Goal: Information Seeking & Learning: Learn about a topic

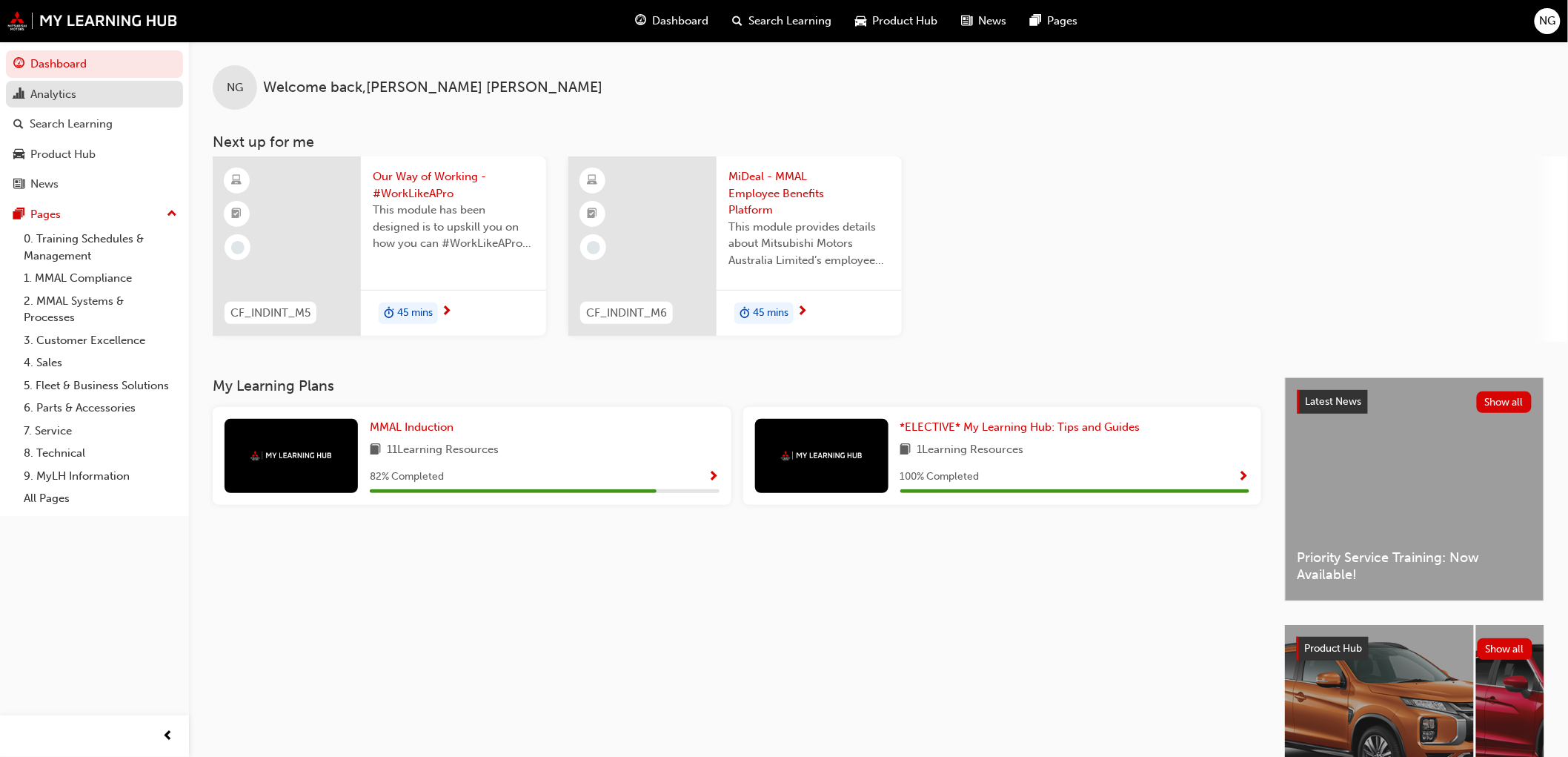
click at [77, 98] on div "Analytics" at bounding box center [94, 94] width 162 height 19
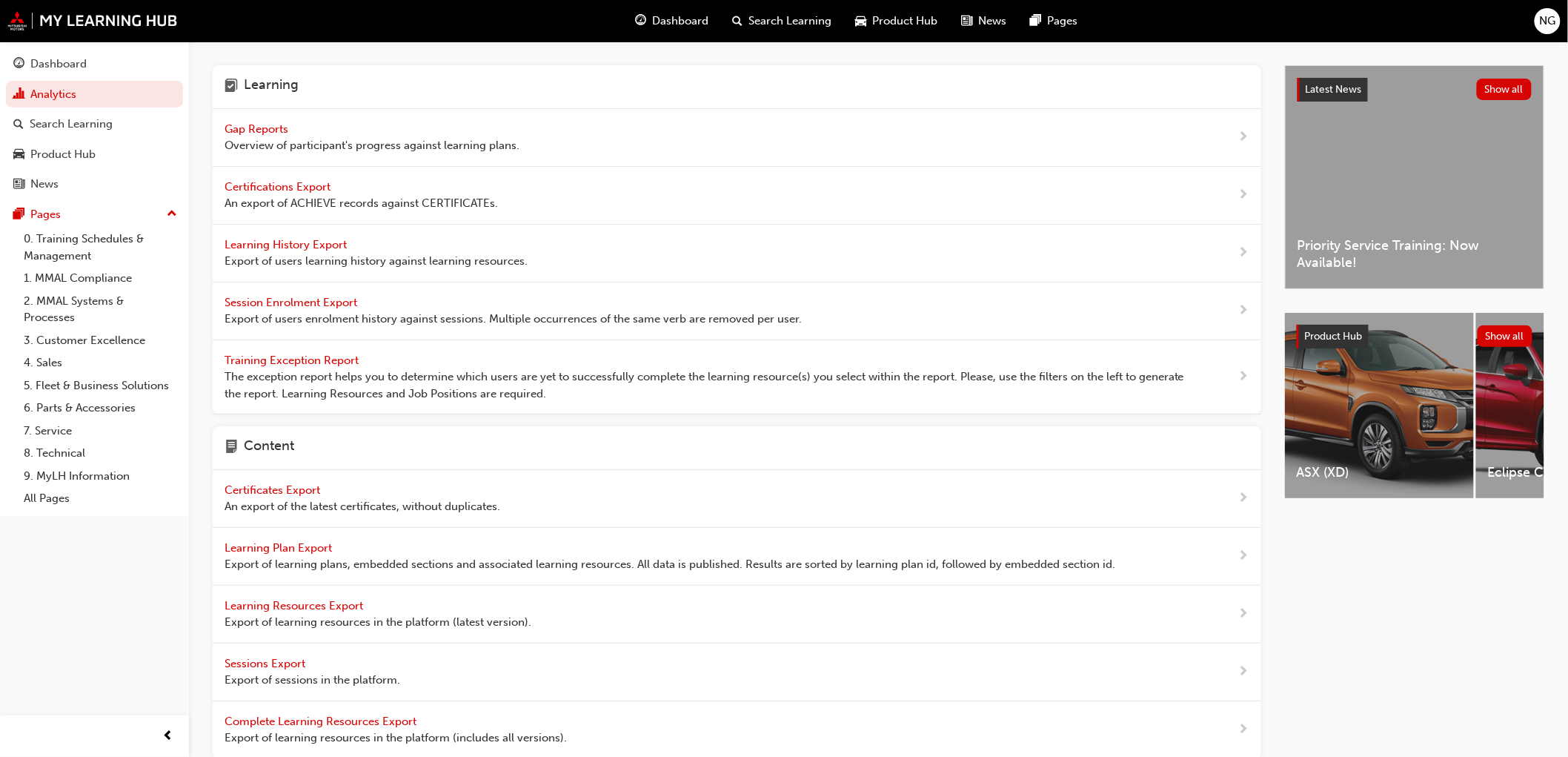
click at [313, 133] on div "Gap Reports Overview of participant's progress against learning plans." at bounding box center [372, 138] width 295 height 34
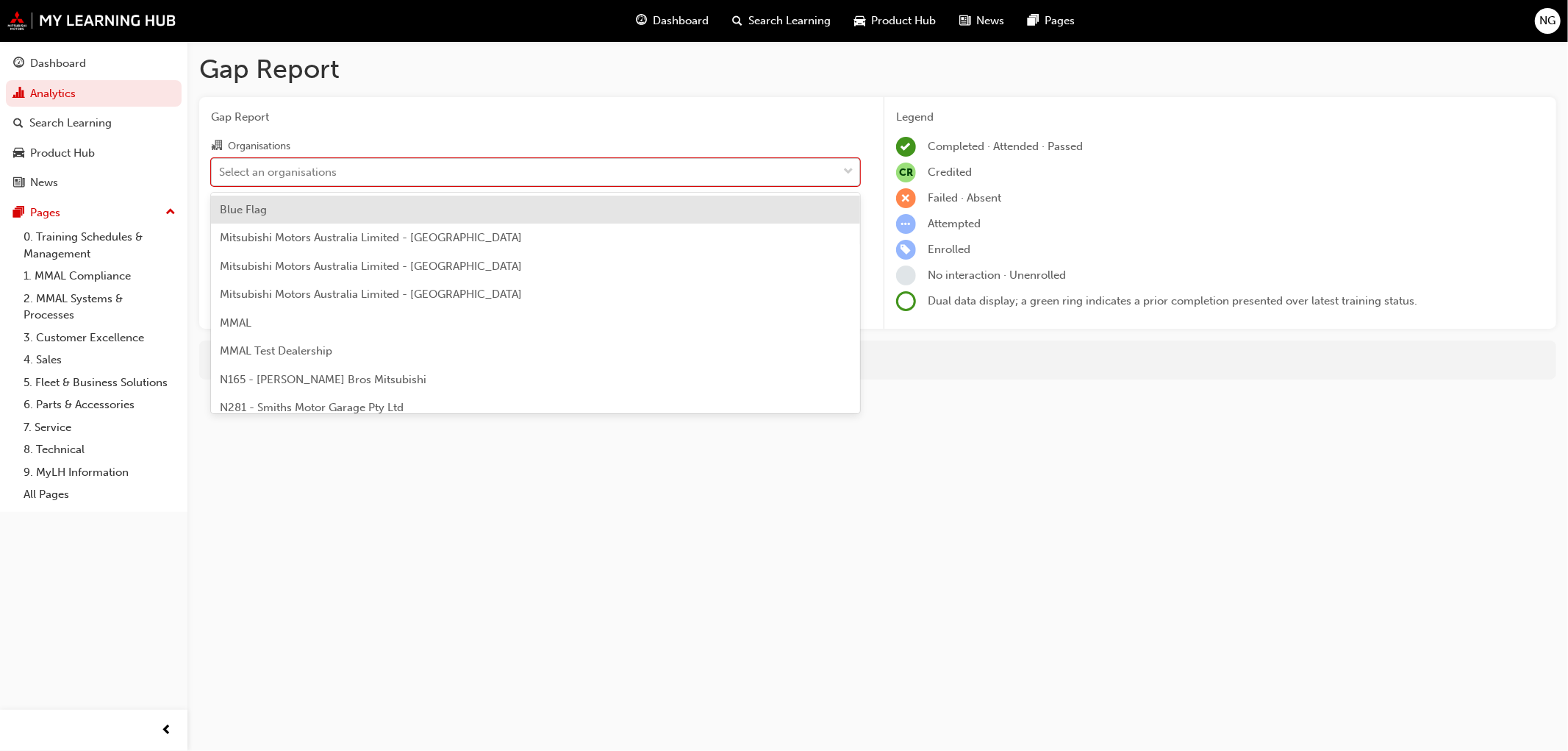
click at [327, 172] on div "Select an organisations" at bounding box center [278, 171] width 117 height 17
click at [220, 172] on input "Organisations option Blue Flag focused, 1 of 202. 202 results available. Use Up…" at bounding box center [220, 171] width 2 height 13
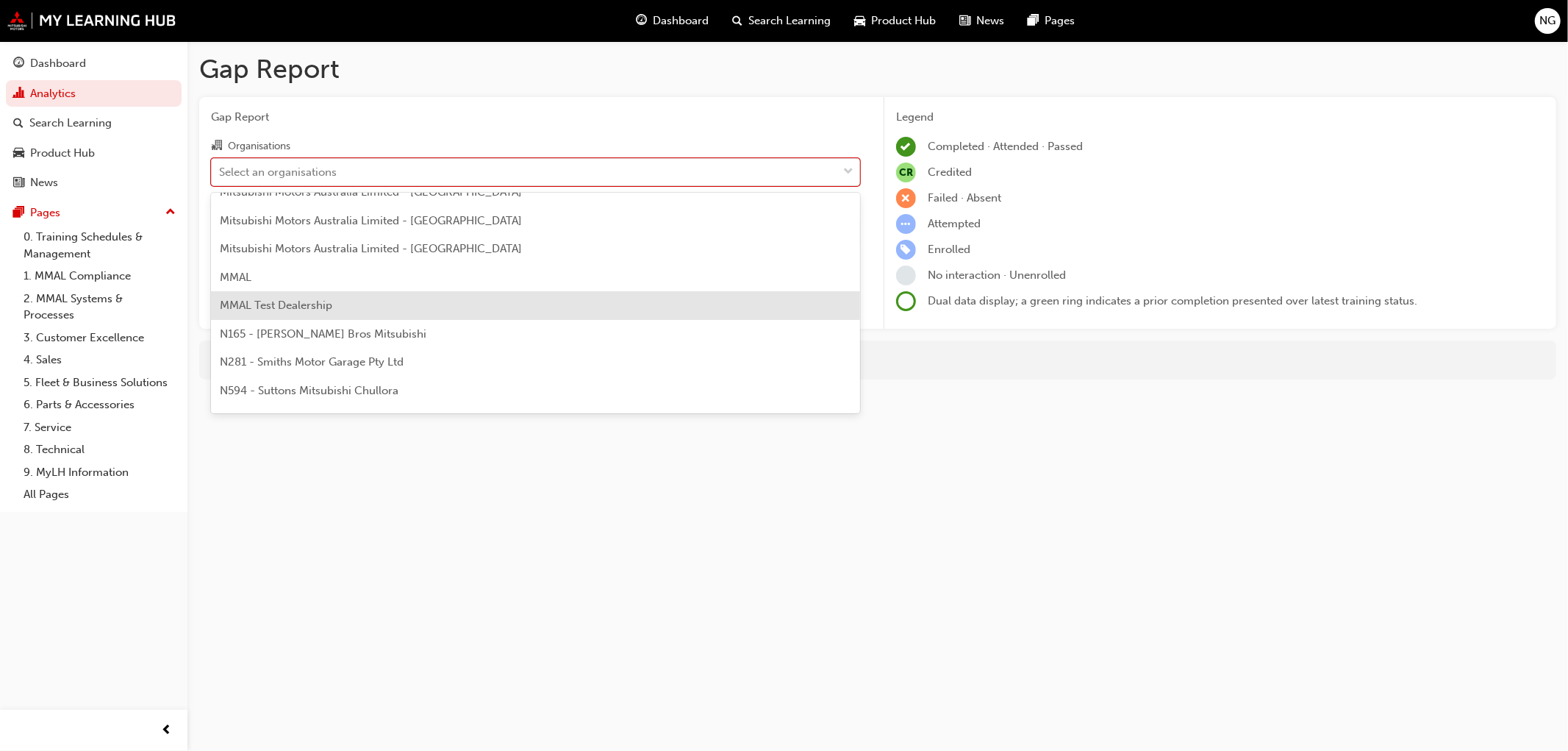
scroll to position [81, 0]
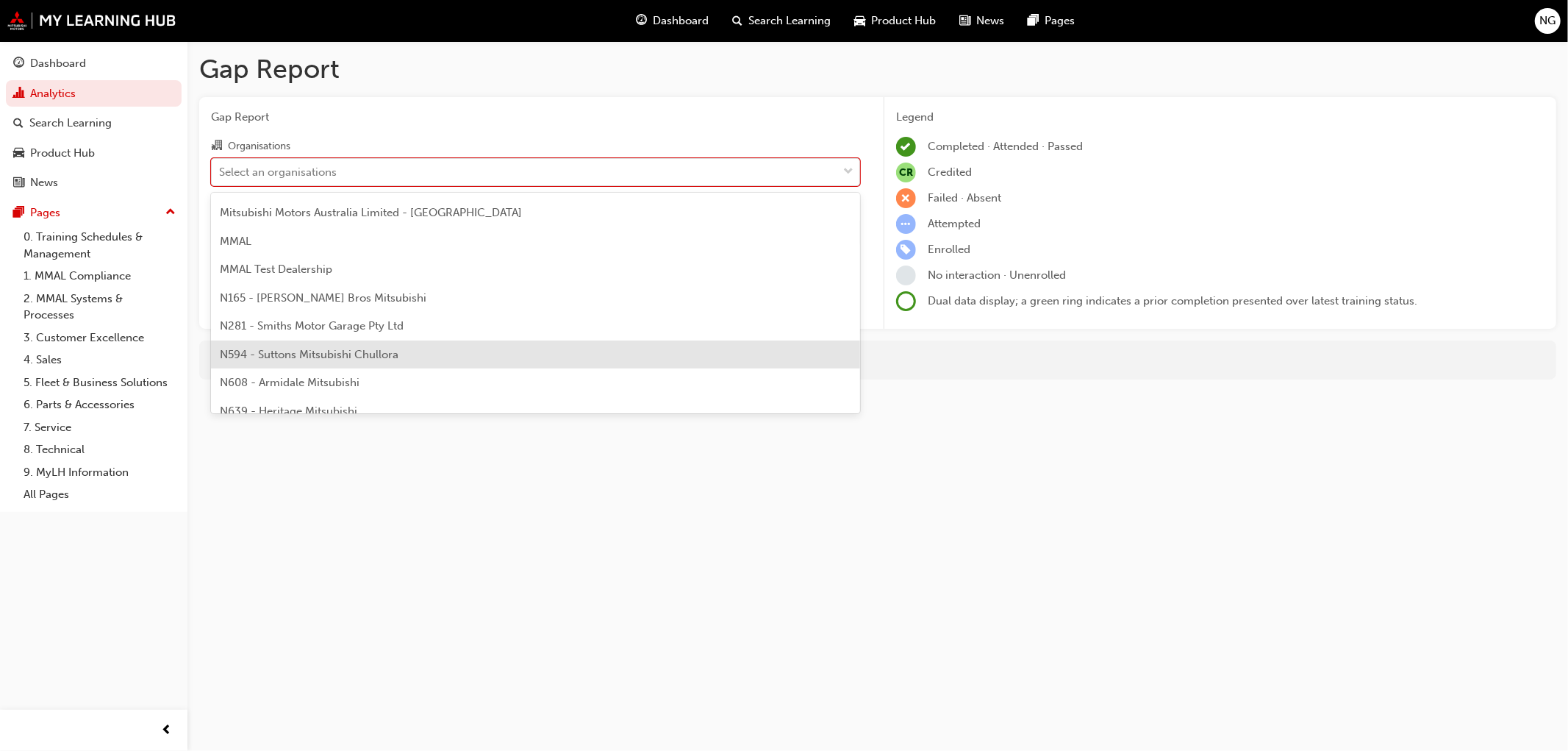
click at [327, 354] on span "N594 - Suttons Mitsubishi Chullora" at bounding box center [309, 354] width 179 height 13
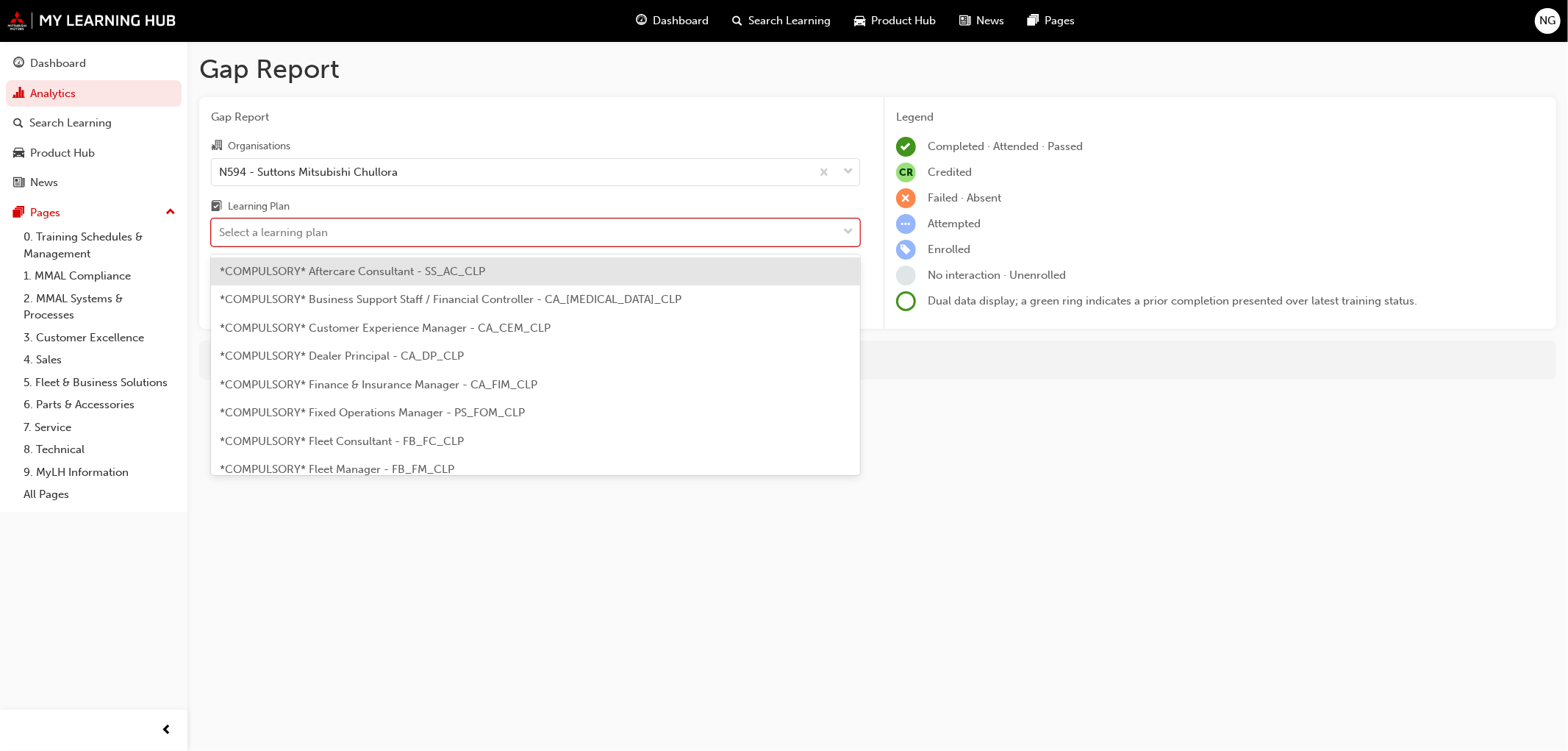
click at [327, 238] on div "Select a learning plan" at bounding box center [525, 233] width 625 height 26
click at [220, 238] on input "Learning Plan option *COMPULSORY* Aftercare Consultant - SS_AC_CLP focused, 1 o…" at bounding box center [220, 232] width 2 height 13
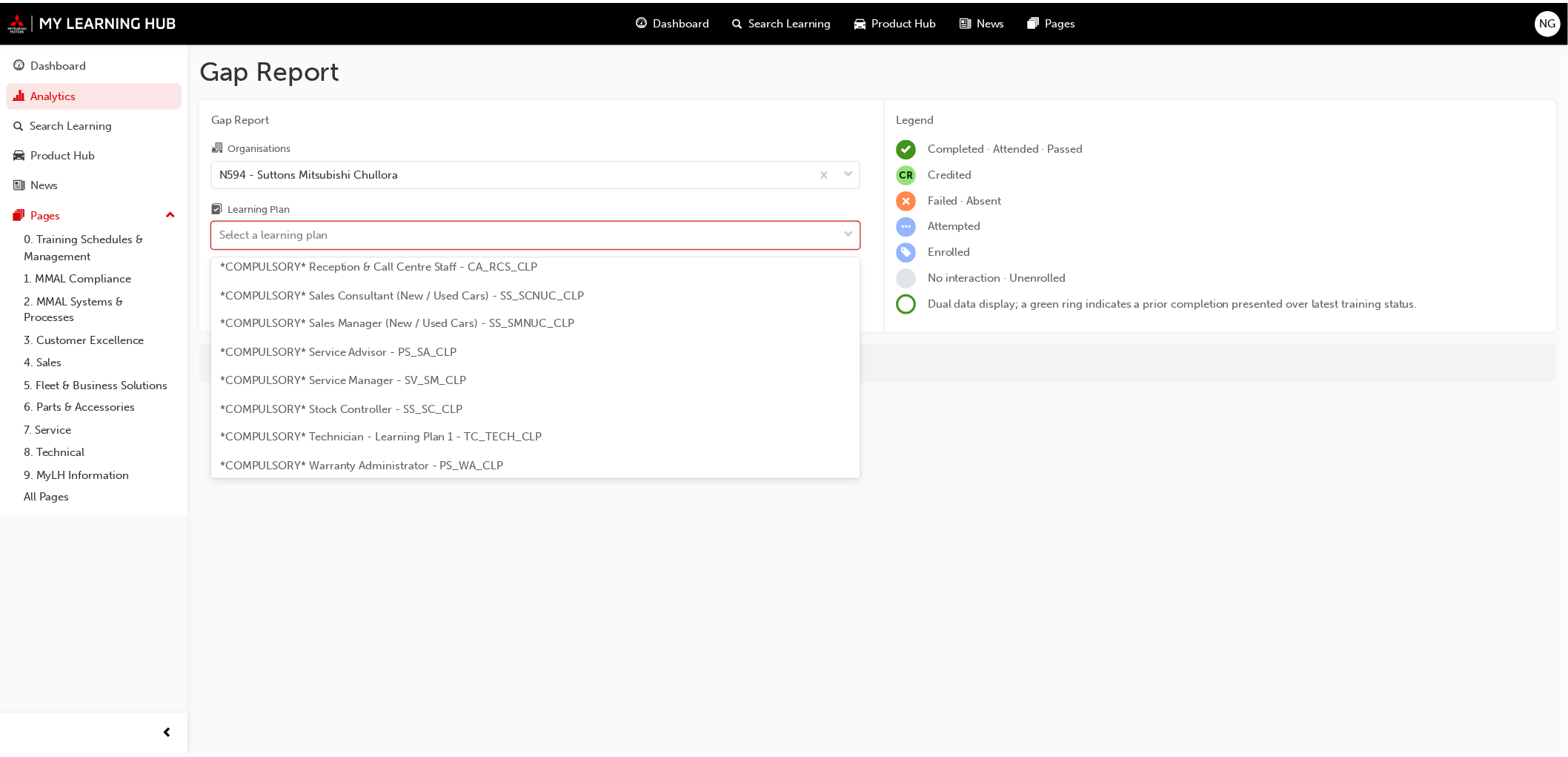
scroll to position [411, 0]
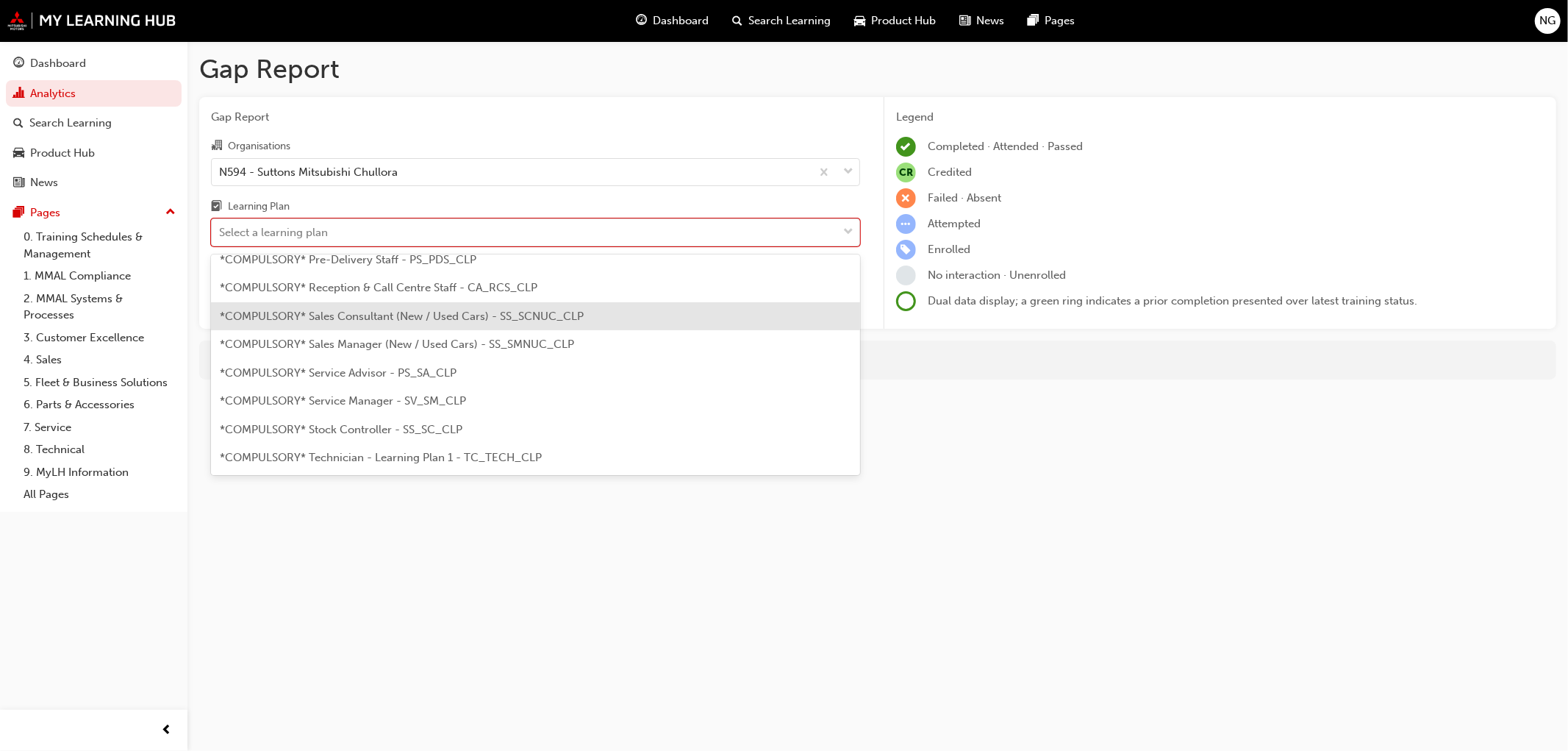
click at [335, 314] on span "*COMPULSORY* Sales Consultant (New / Used Cars) - SS_SCNUC_CLP" at bounding box center [401, 316] width 364 height 13
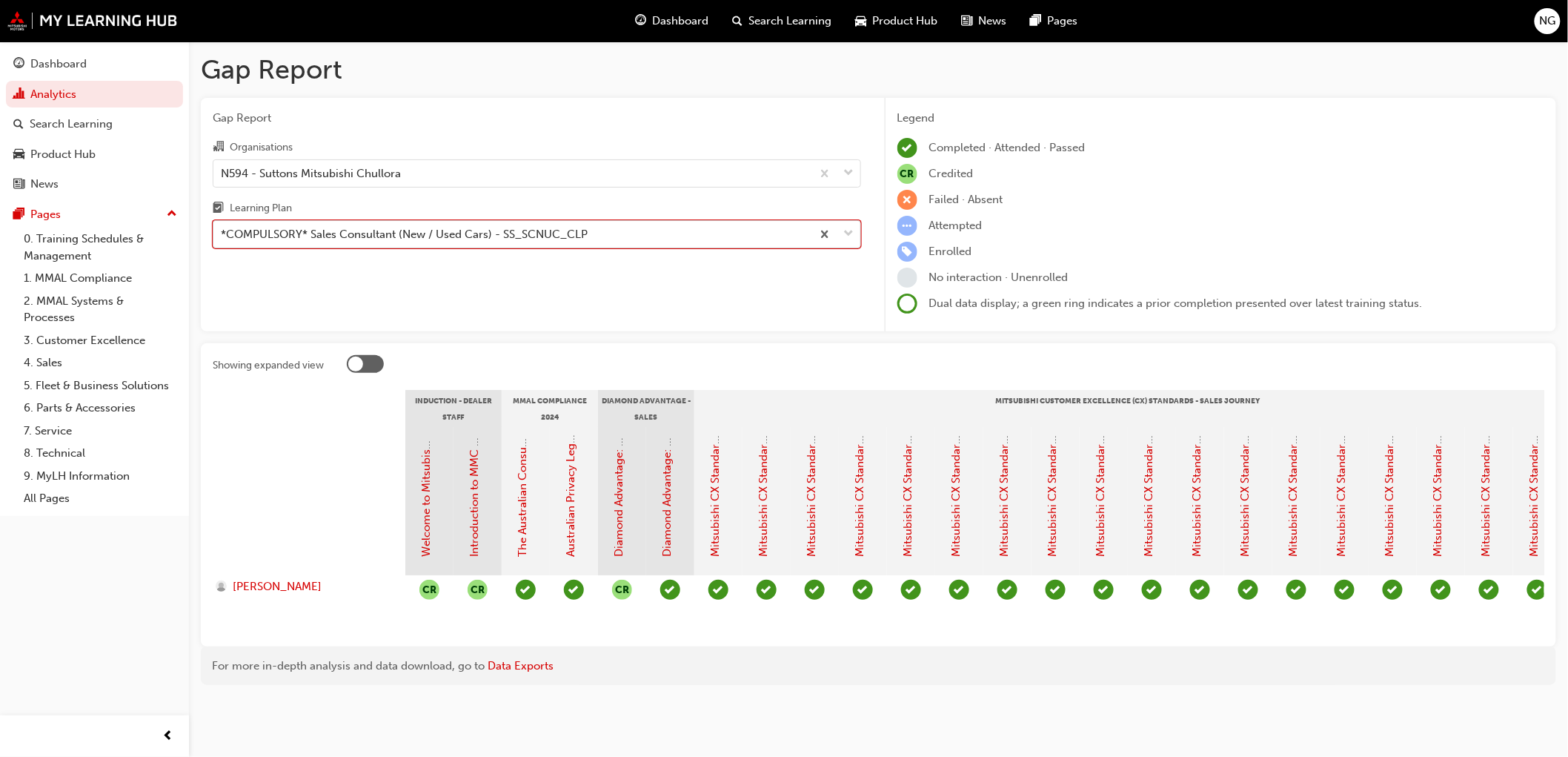
click at [847, 240] on span "down-icon" at bounding box center [848, 234] width 10 height 20
click at [222, 240] on input "Learning Plan option *COMPULSORY* Sales Consultant (New / Used Cars) - SS_SCNUC…" at bounding box center [222, 234] width 2 height 13
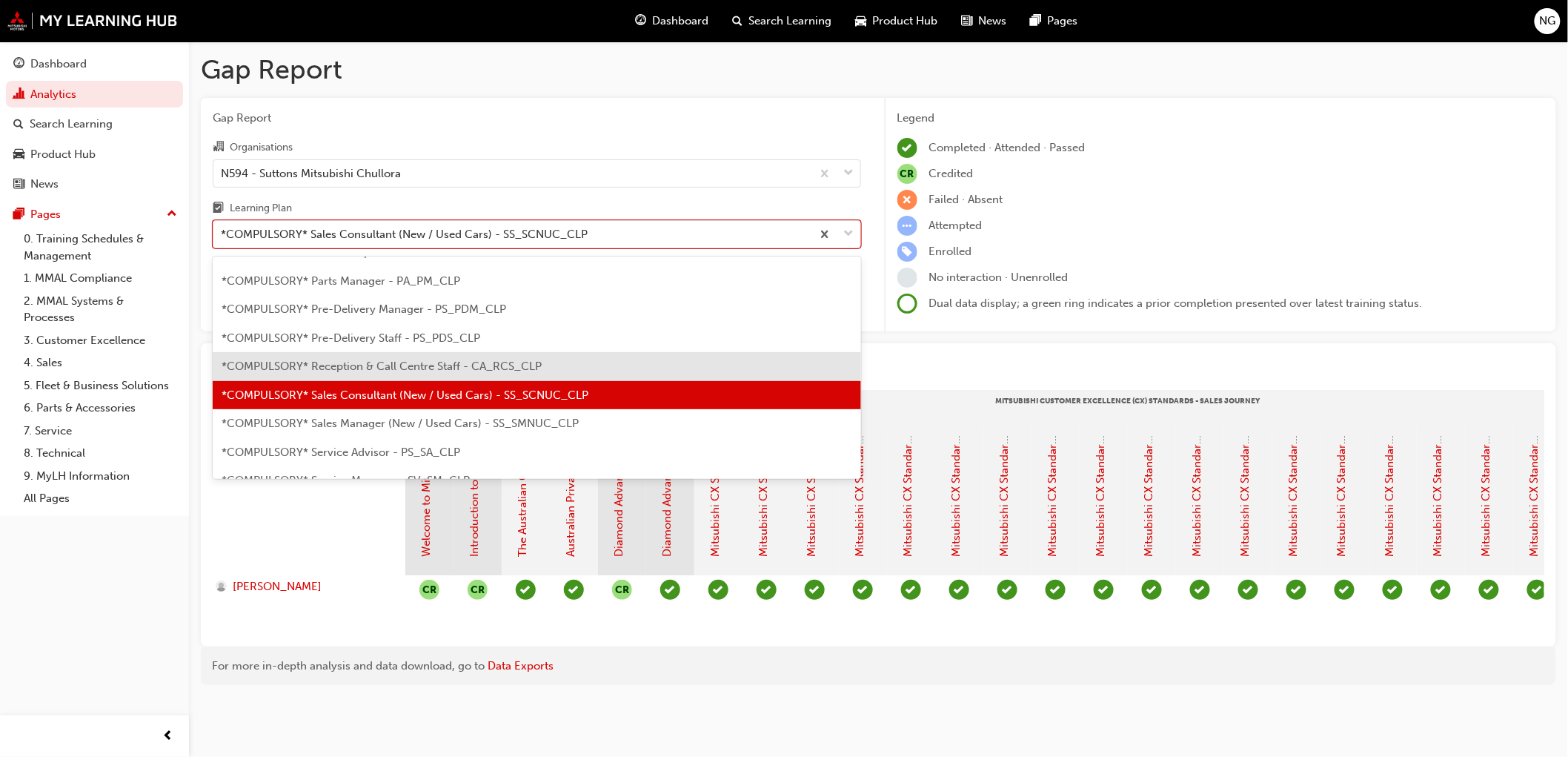
scroll to position [357, 0]
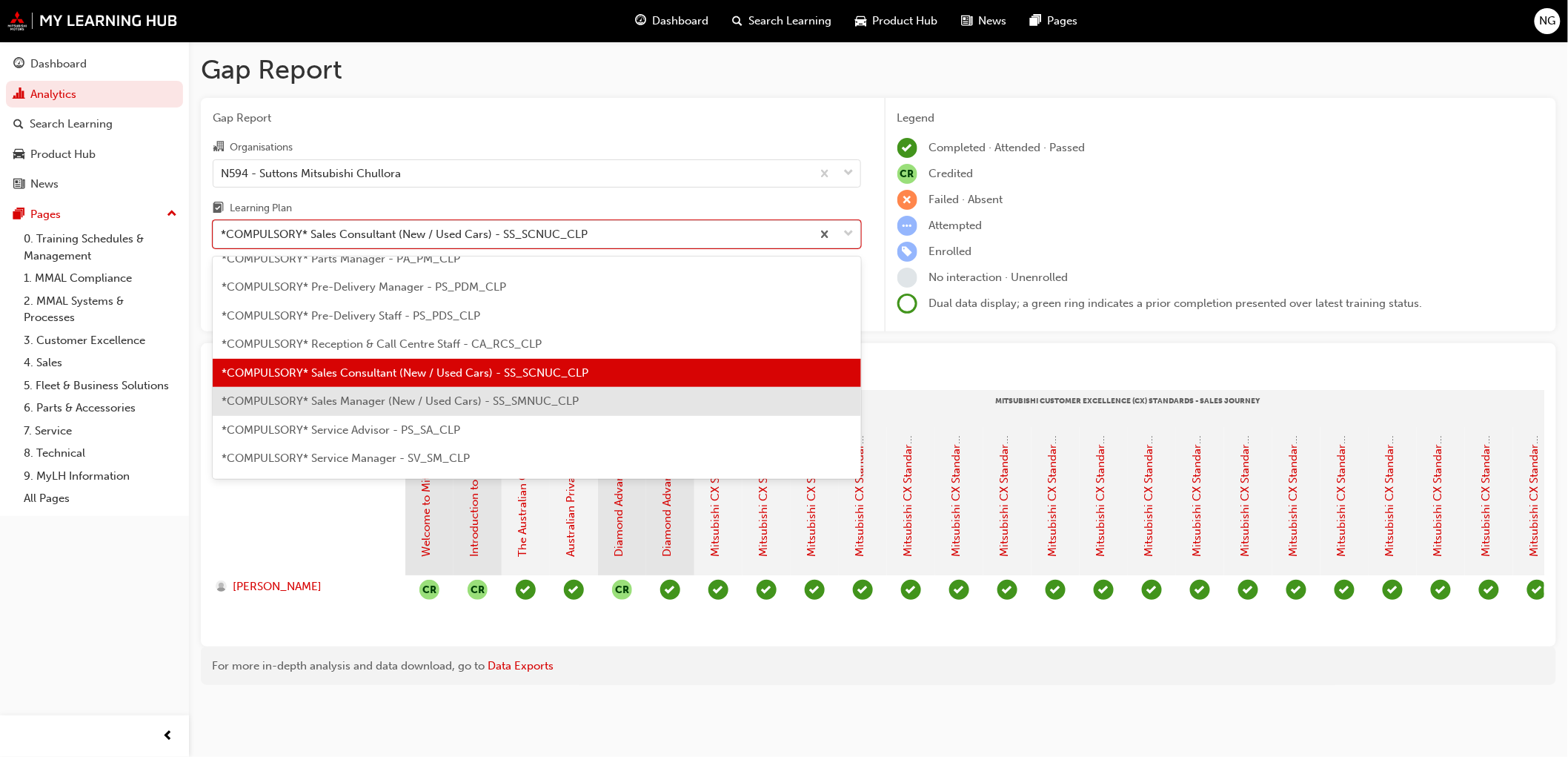
click at [390, 399] on span "*COMPULSORY* Sales Manager (New / Used Cars) - SS_SMNUC_CLP" at bounding box center [400, 401] width 357 height 13
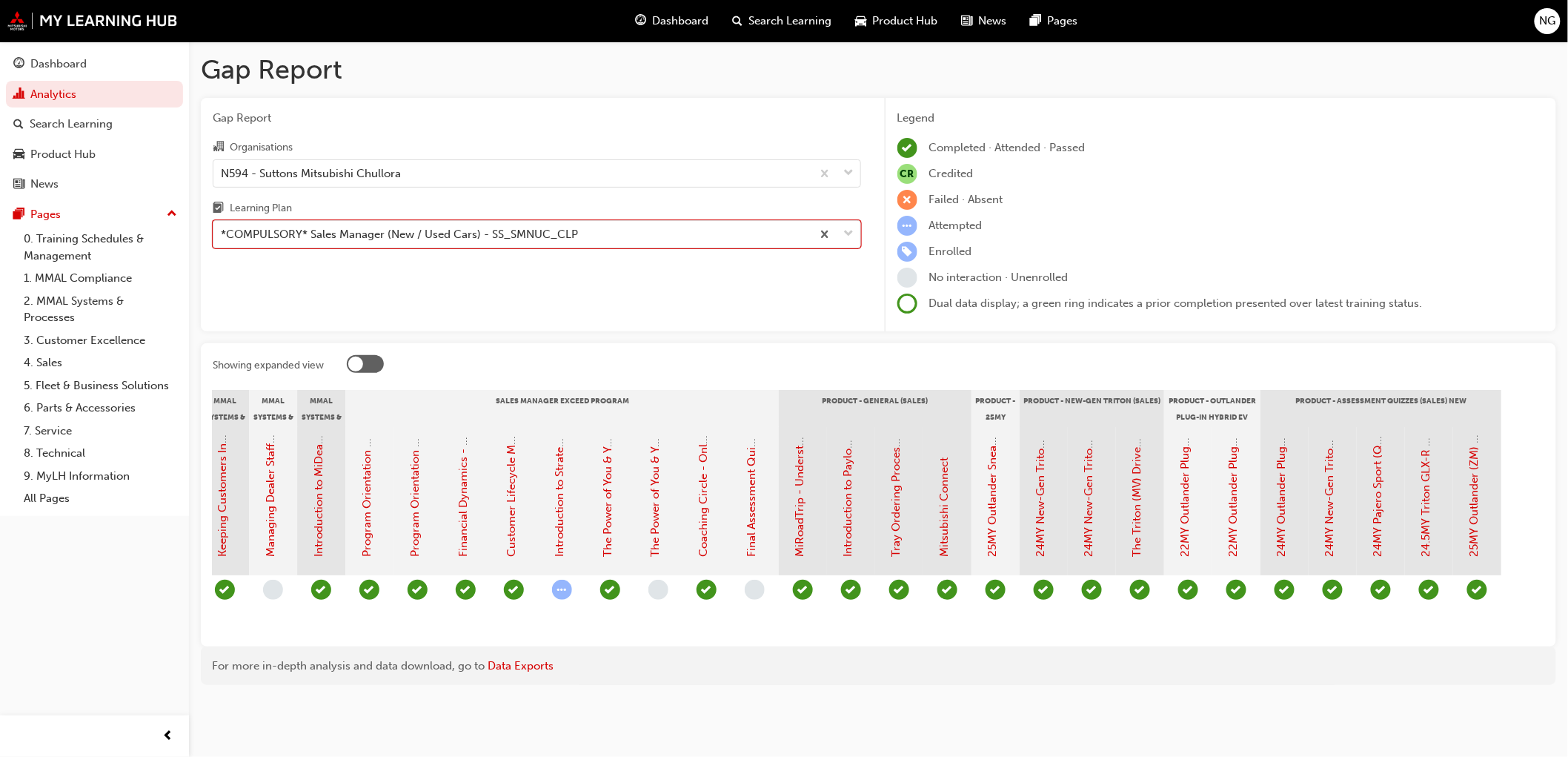
scroll to position [0, 1943]
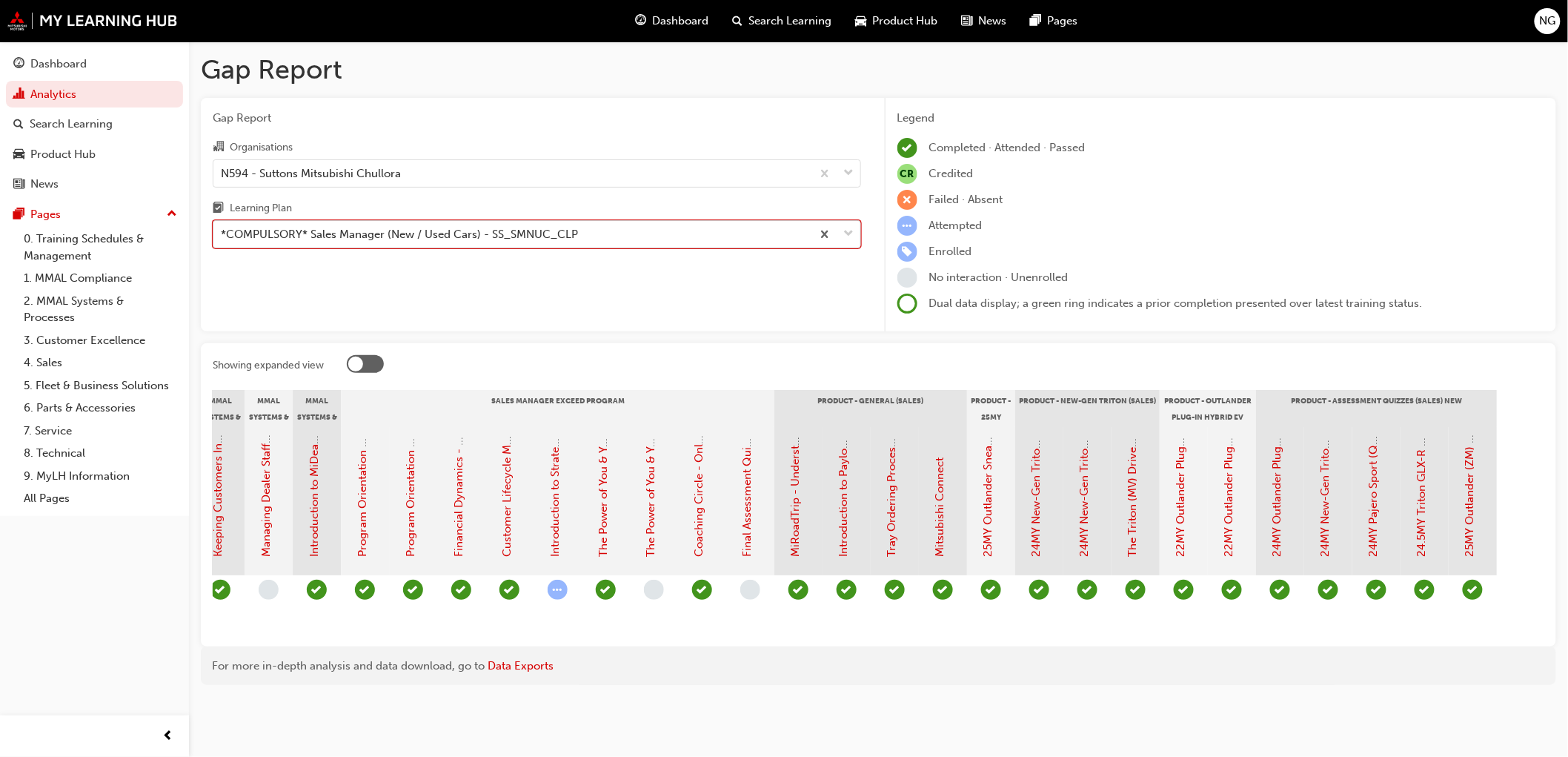
click at [850, 235] on span "down-icon" at bounding box center [848, 234] width 10 height 20
click at [222, 235] on input "Learning Plan option *COMPULSORY* Sales Manager (New / Used Cars) - SS_SMNUC_CL…" at bounding box center [222, 234] width 2 height 13
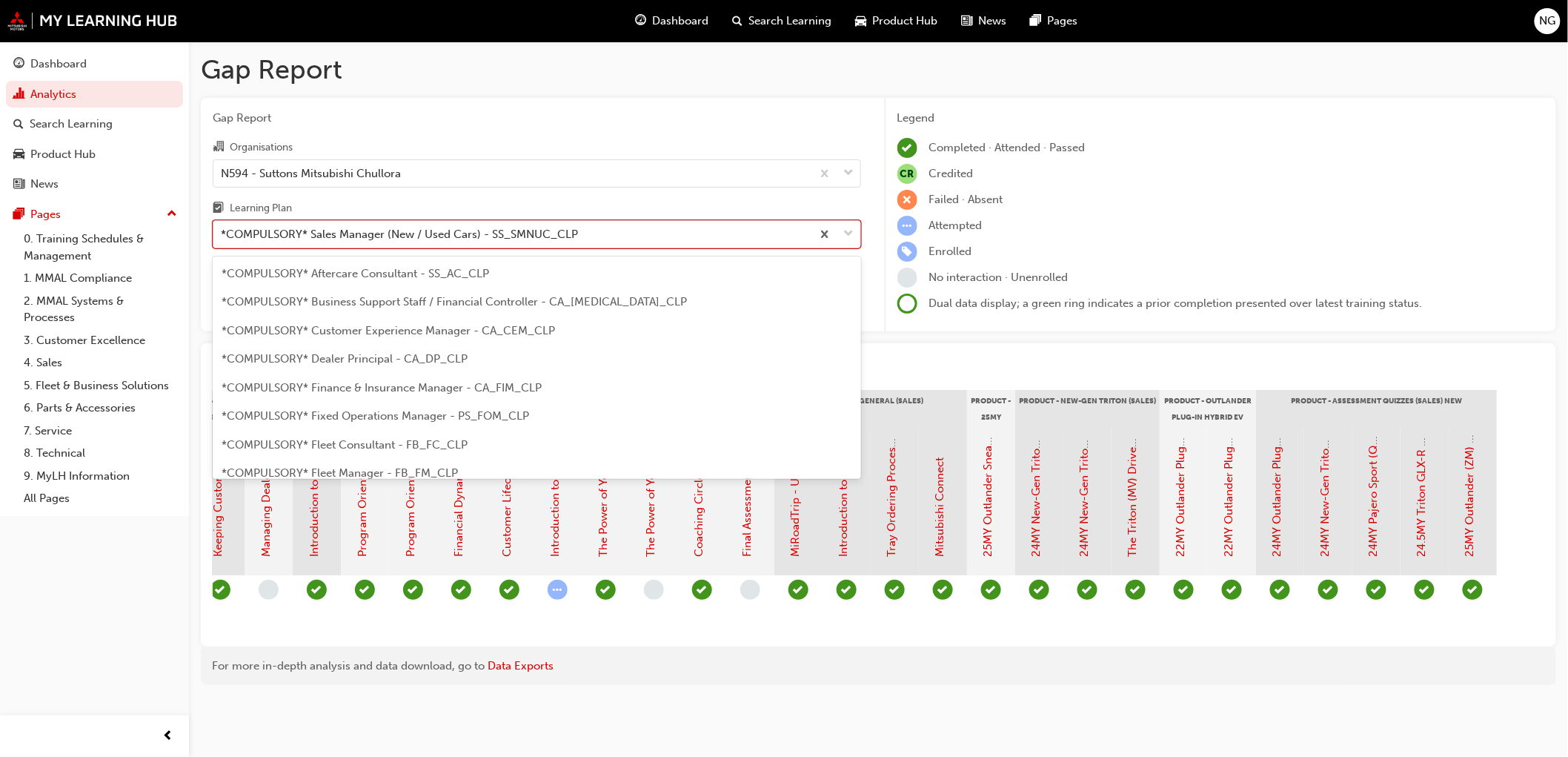
scroll to position [302, 0]
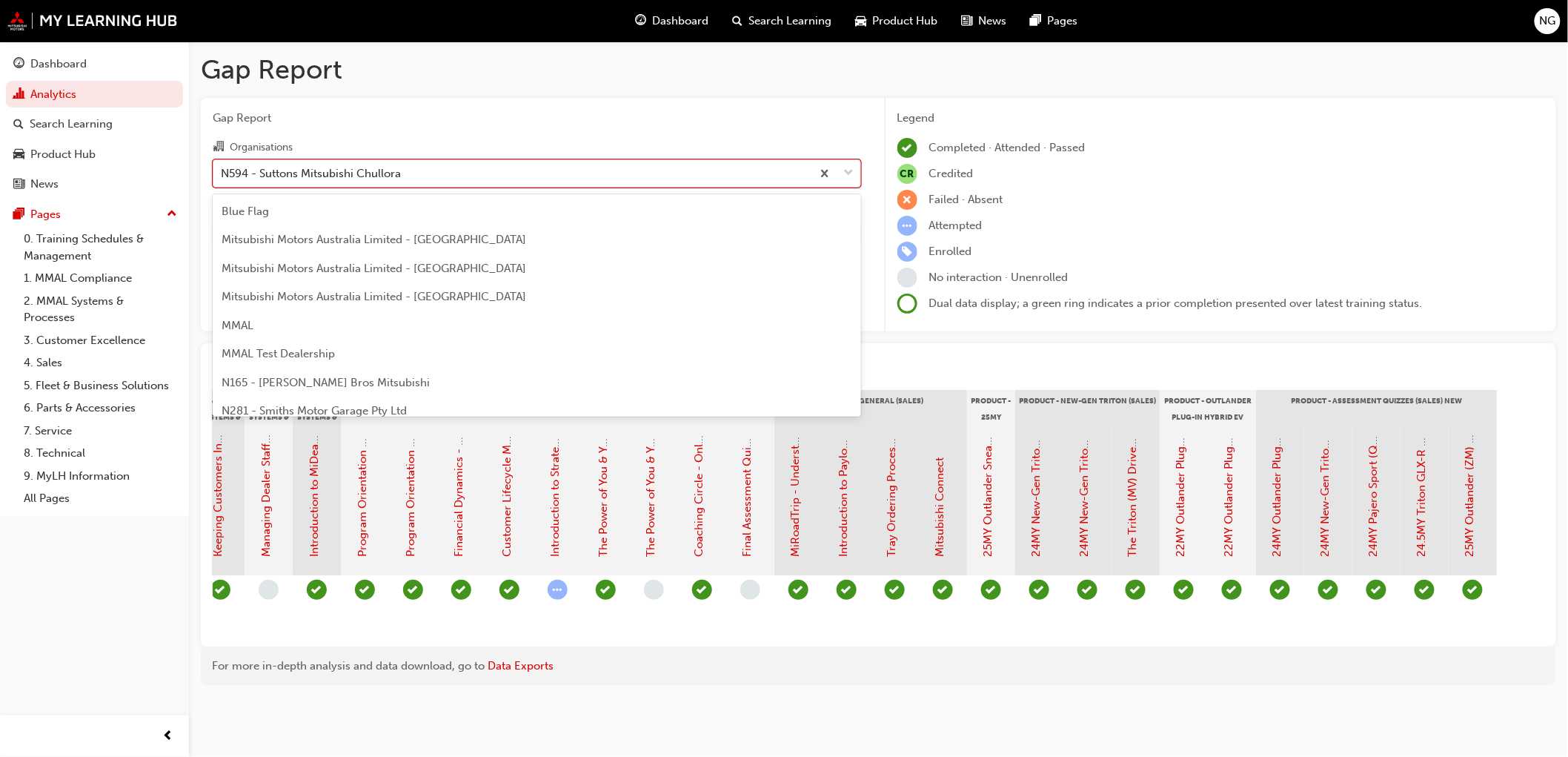
click at [846, 174] on span "down-icon" at bounding box center [848, 173] width 10 height 20
click at [222, 174] on input "Organisations option N594 - Suttons Mitsubishi Chullora, selected. option N594 …" at bounding box center [222, 172] width 2 height 13
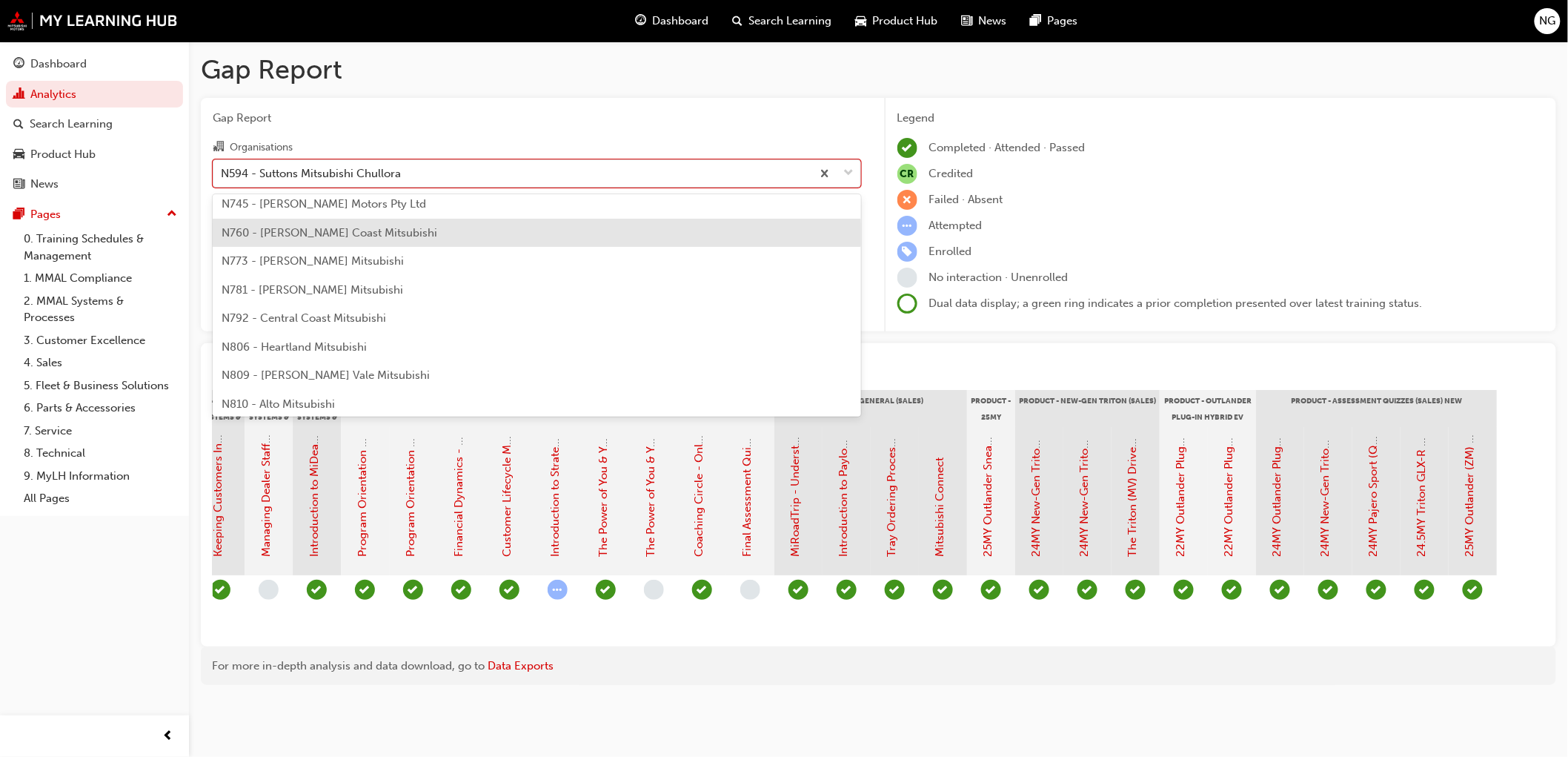
scroll to position [540, 0]
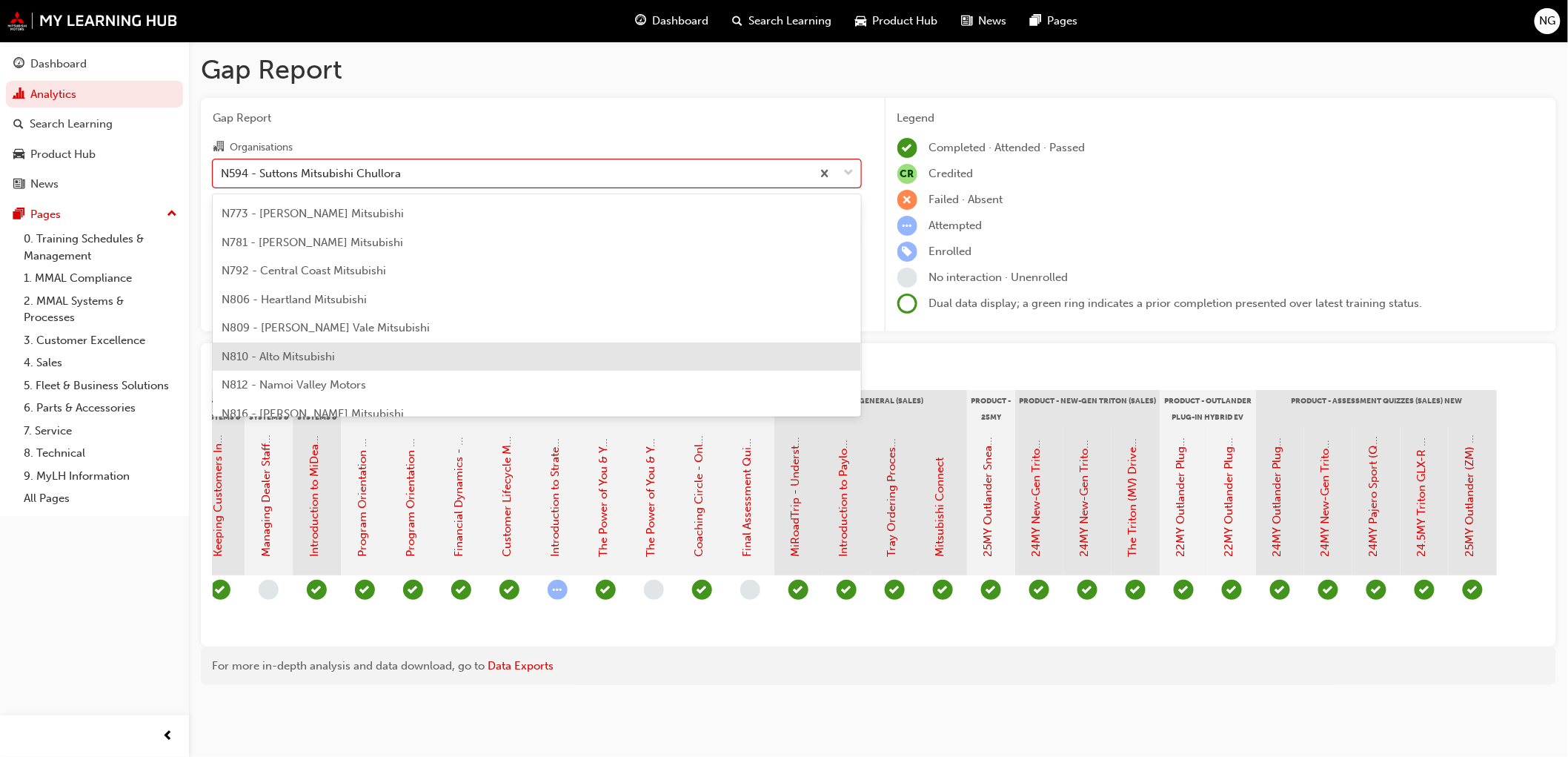
click at [341, 352] on div "N810 - Alto Mitsubishi" at bounding box center [536, 356] width 648 height 29
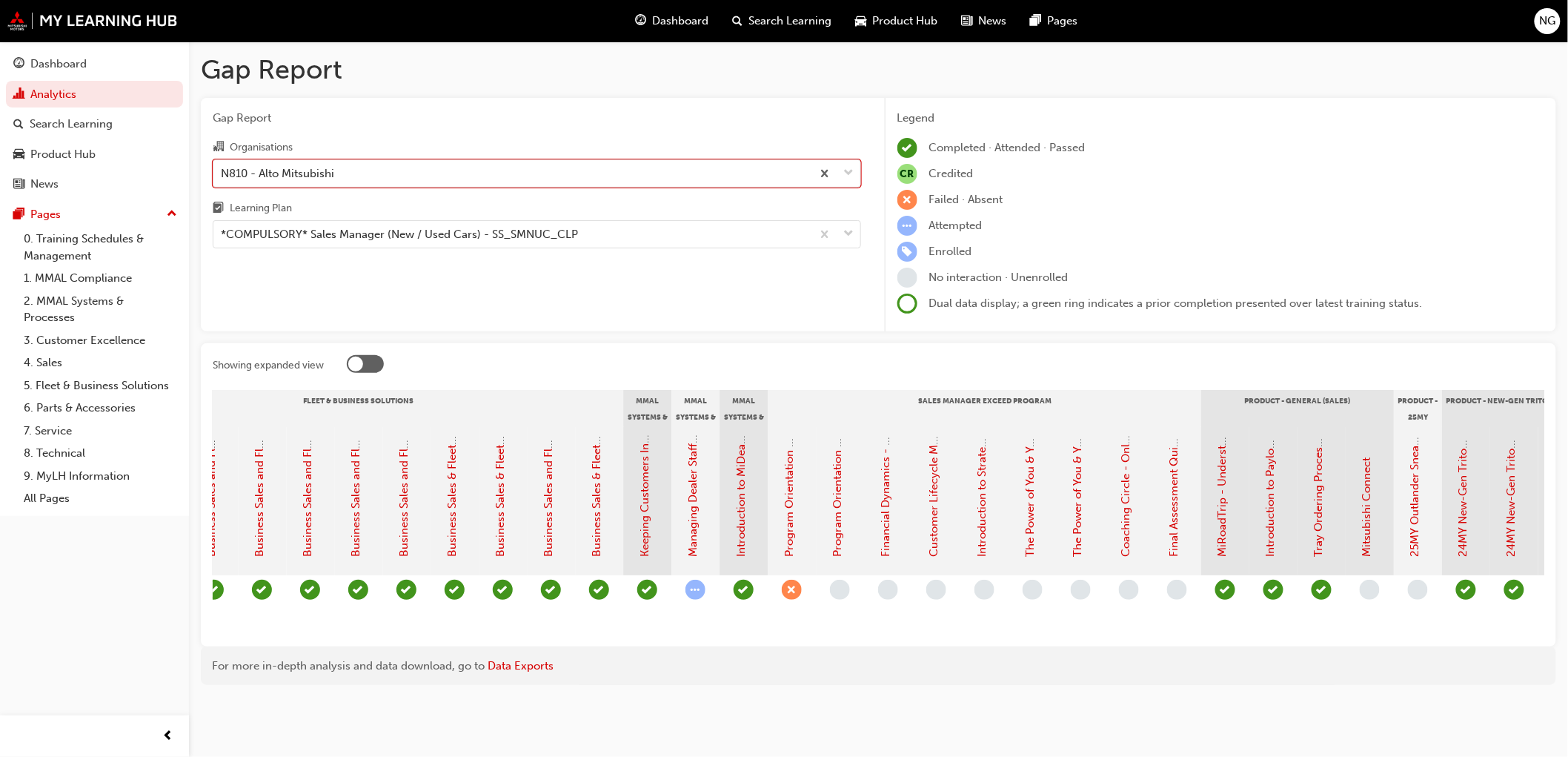
scroll to position [0, 1943]
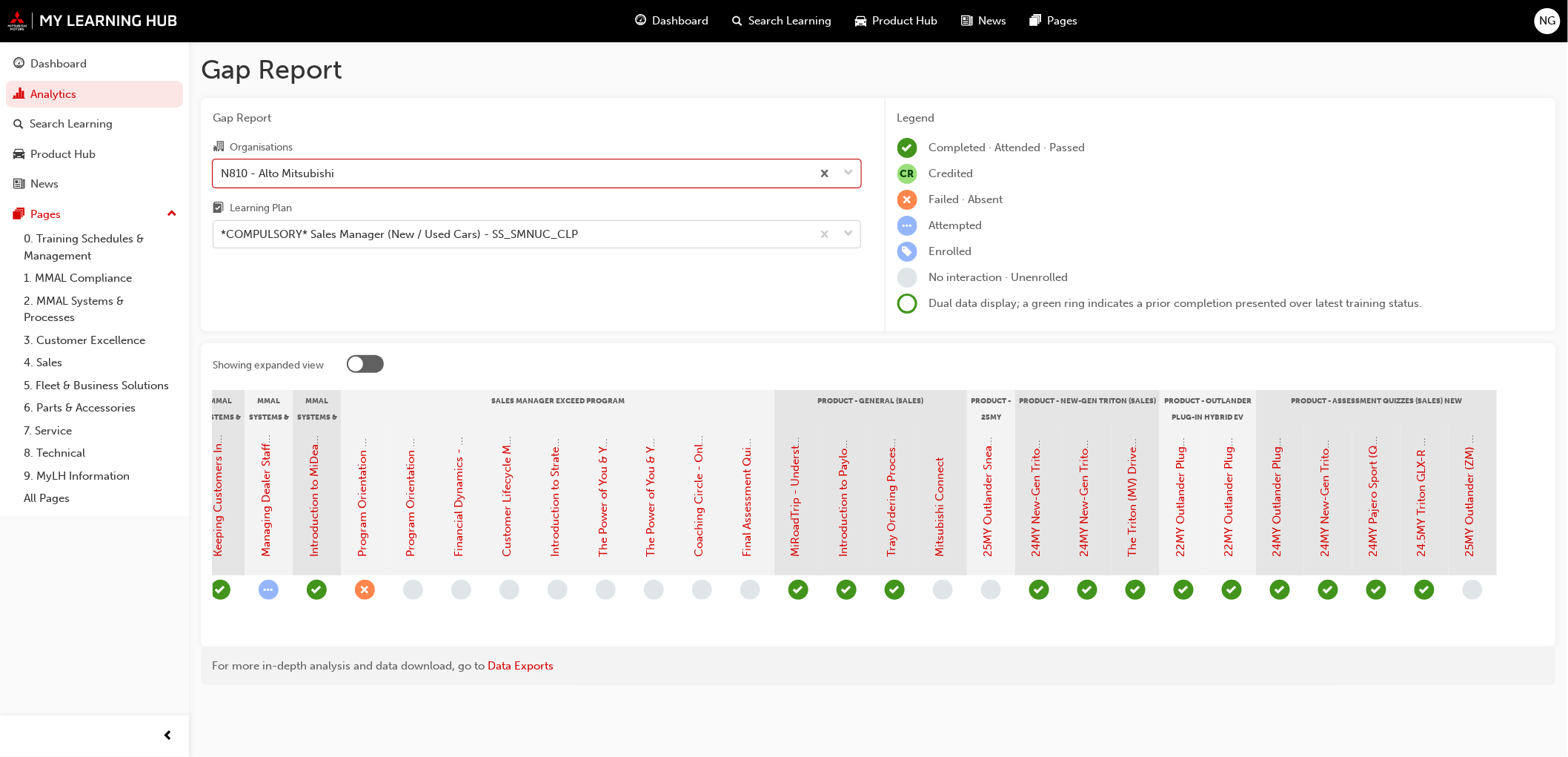
click at [850, 236] on span "down-icon" at bounding box center [848, 234] width 10 height 20
click at [222, 236] on input "Learning Plan *COMPULSORY* Sales Manager (New / Used Cars) - SS_SMNUC_CLP" at bounding box center [222, 234] width 2 height 13
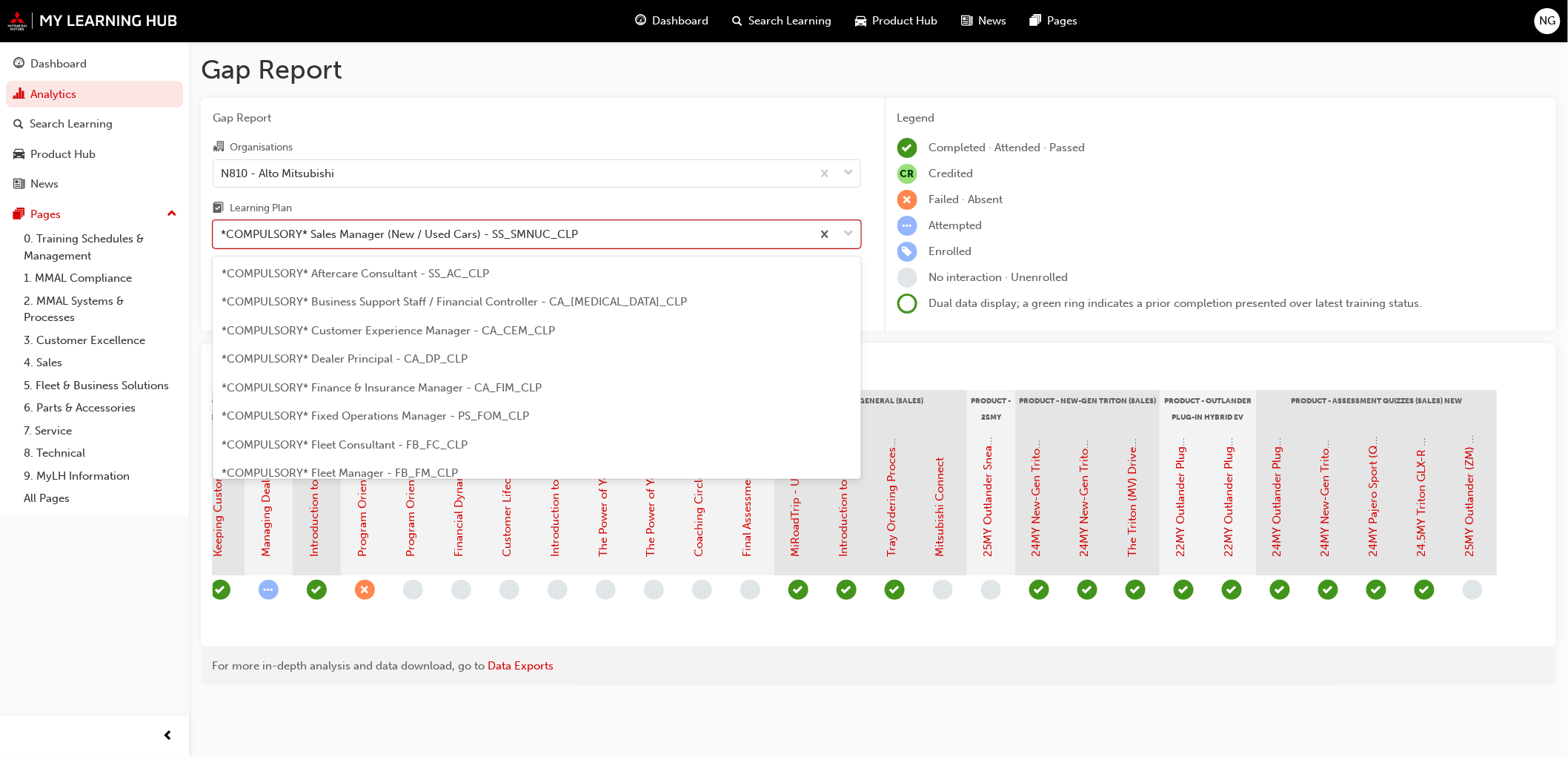
scroll to position [302, 0]
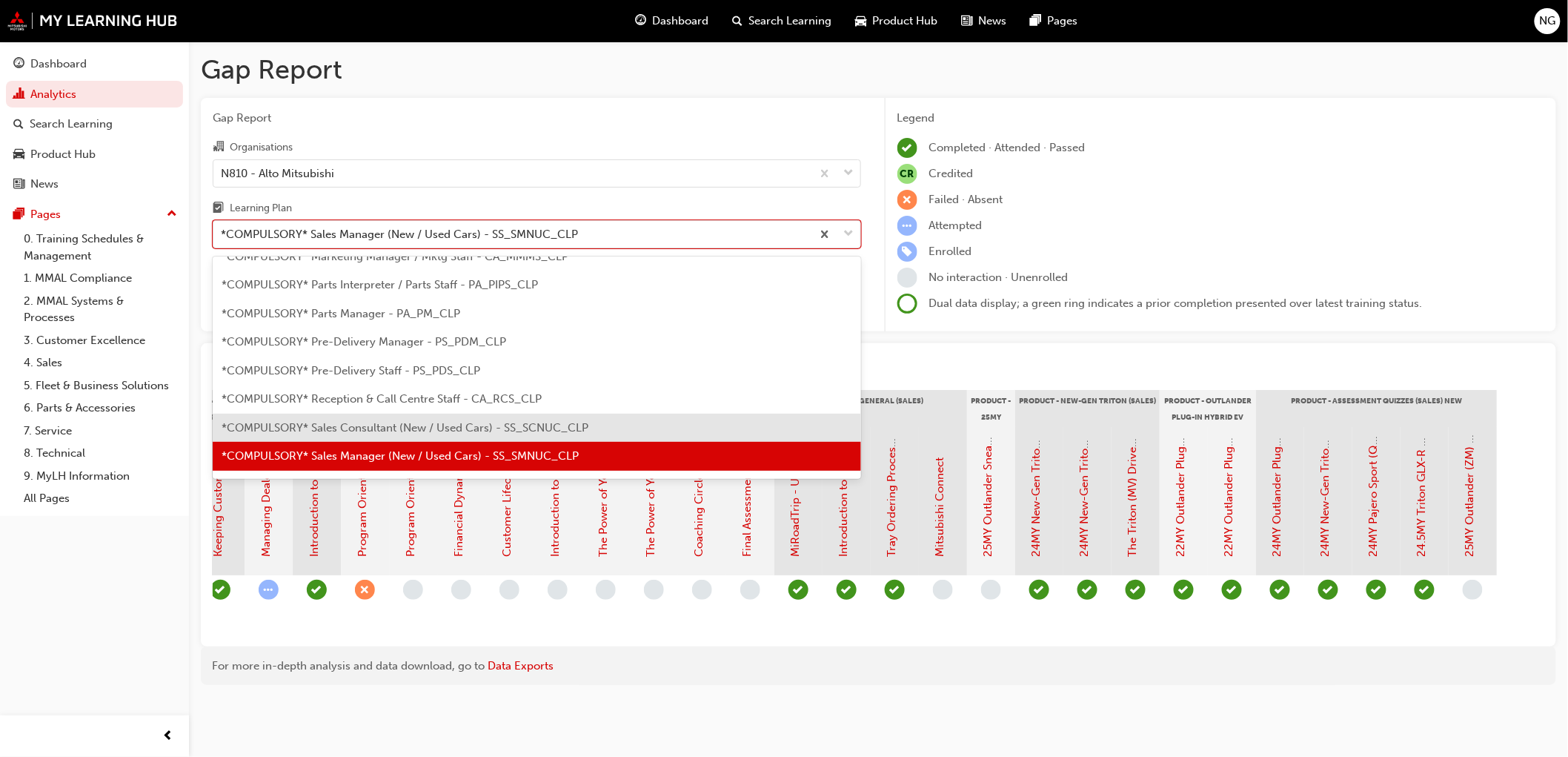
click at [551, 432] on span "*COMPULSORY* Sales Consultant (New / Used Cars) - SS_SCNUC_CLP" at bounding box center [405, 427] width 366 height 13
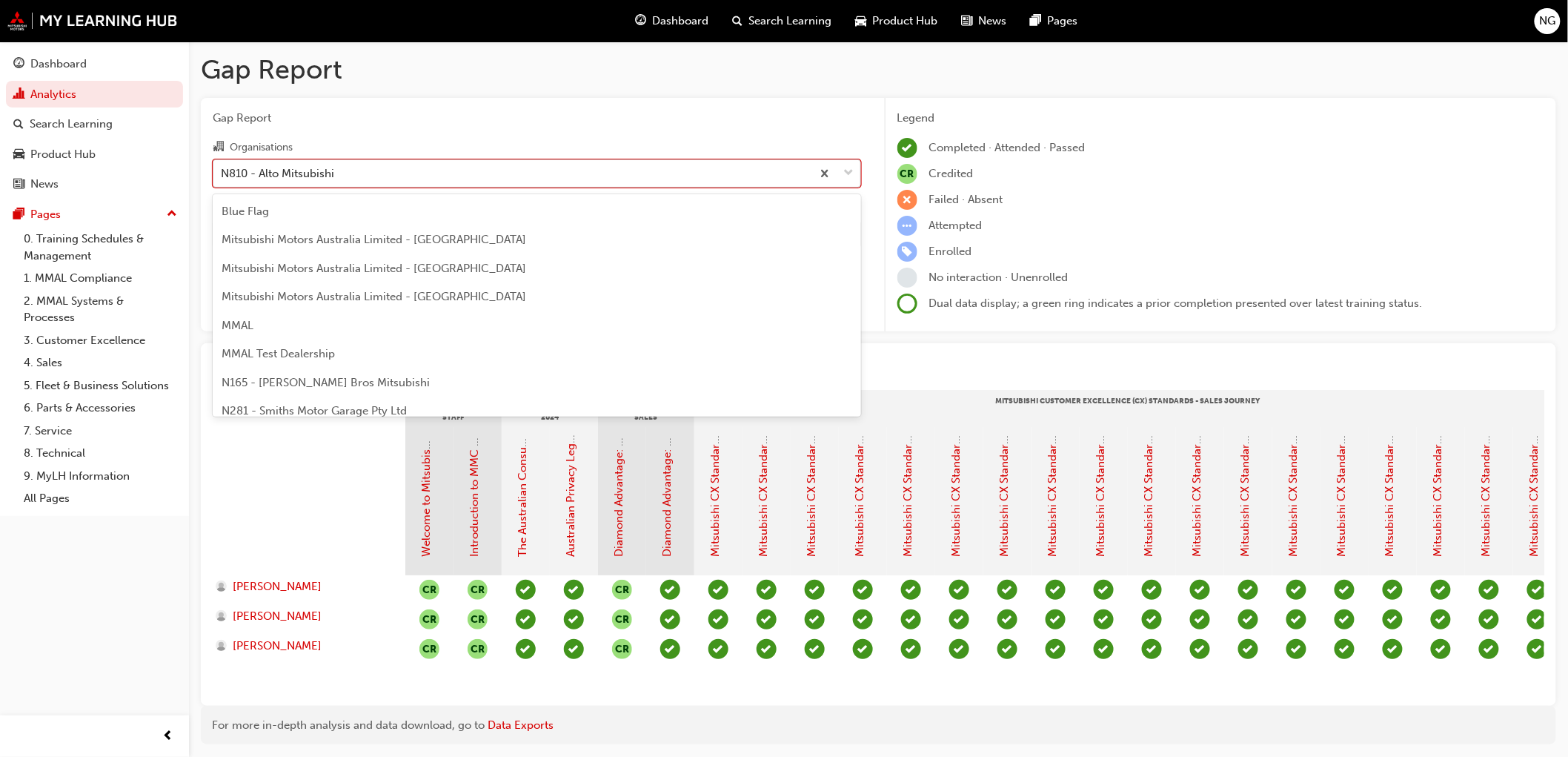
click at [323, 176] on div "N810 - Alto Mitsubishi" at bounding box center [278, 172] width 114 height 17
click at [222, 176] on input "Organisations option N810 - Alto Mitsubishi, selected. option N810 - Alto Mitsu…" at bounding box center [222, 172] width 2 height 13
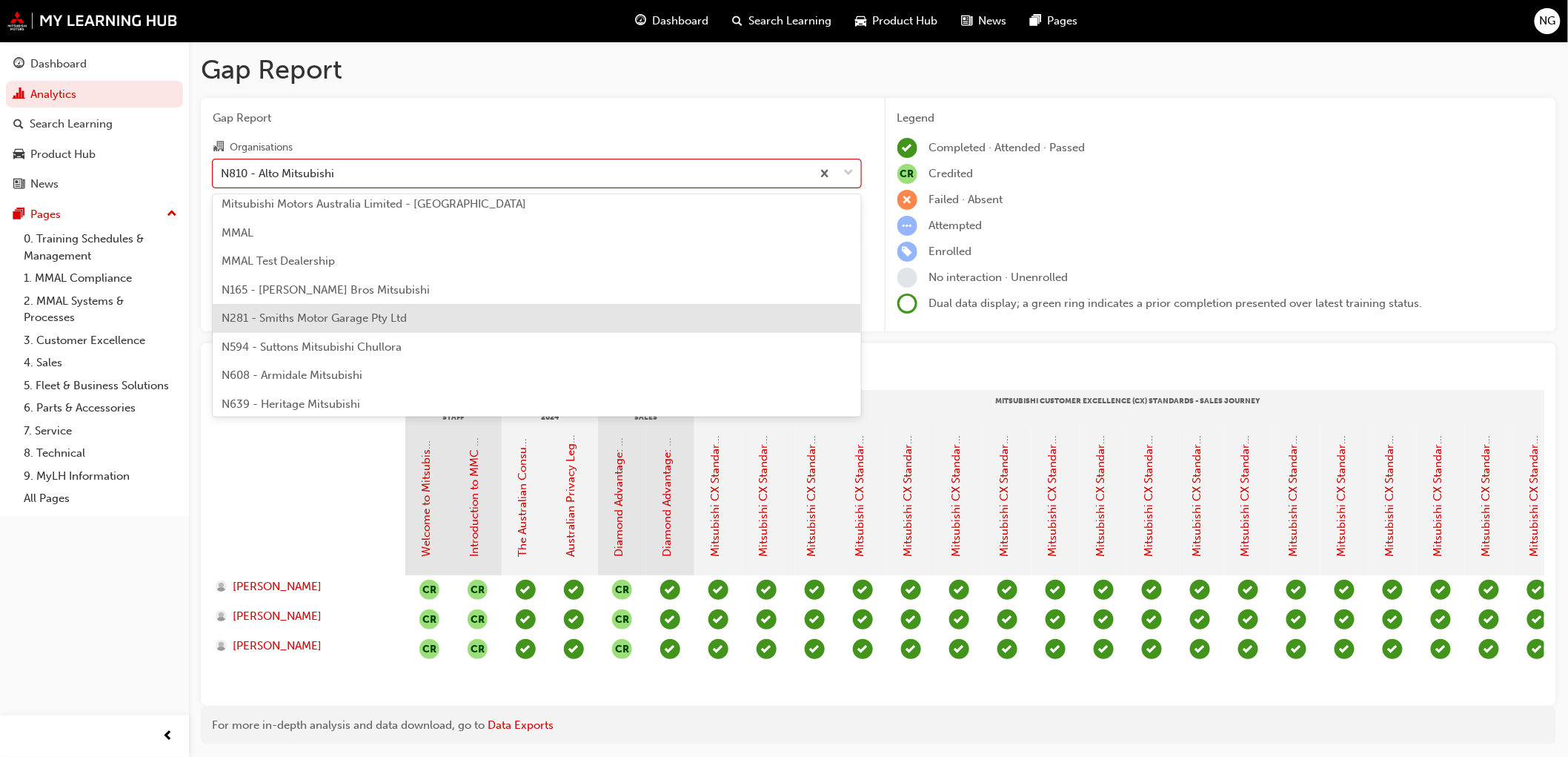
scroll to position [172, 0]
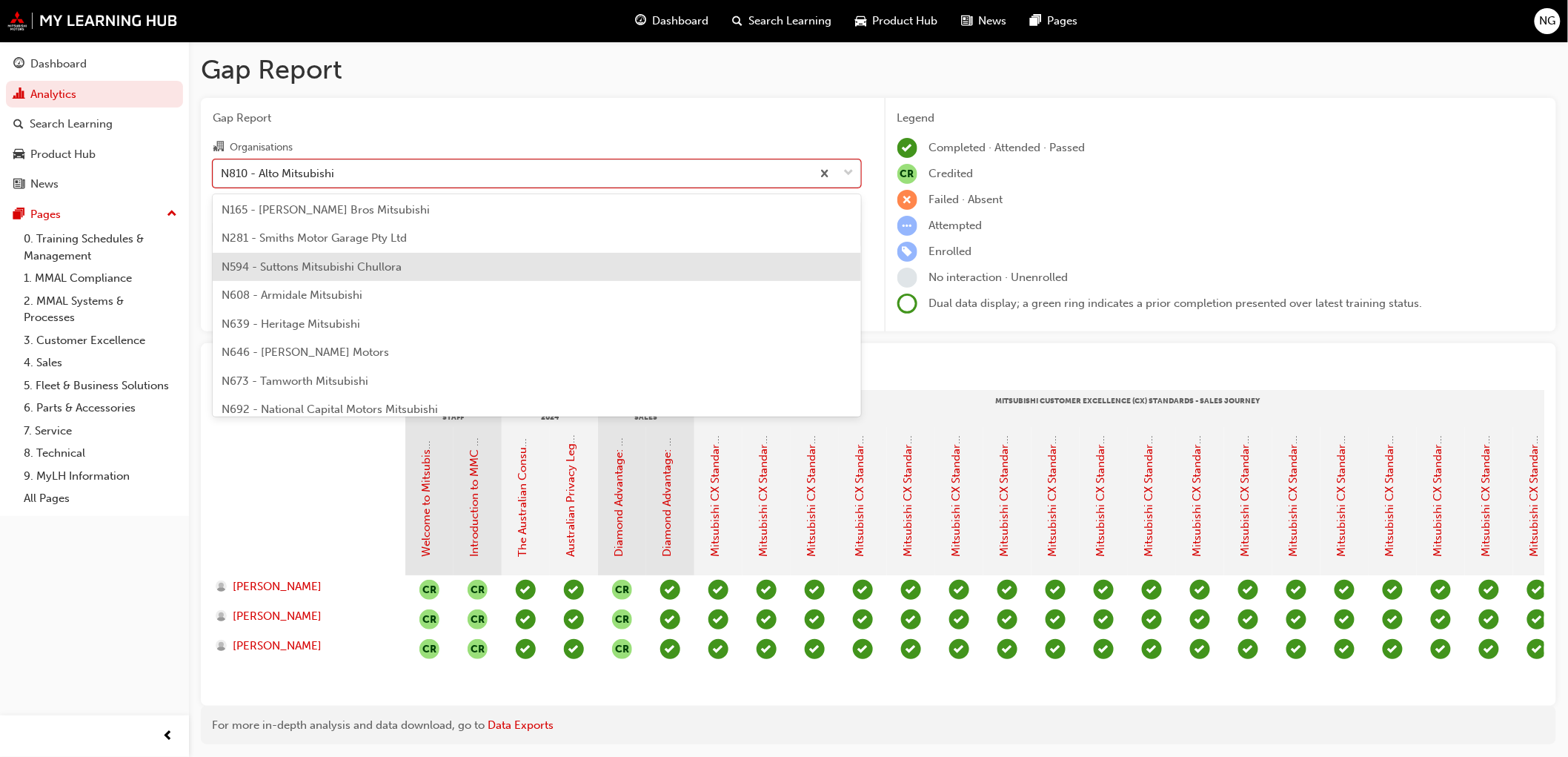
click at [266, 268] on span "N594 - Suttons Mitsubishi Chullora" at bounding box center [311, 267] width 180 height 13
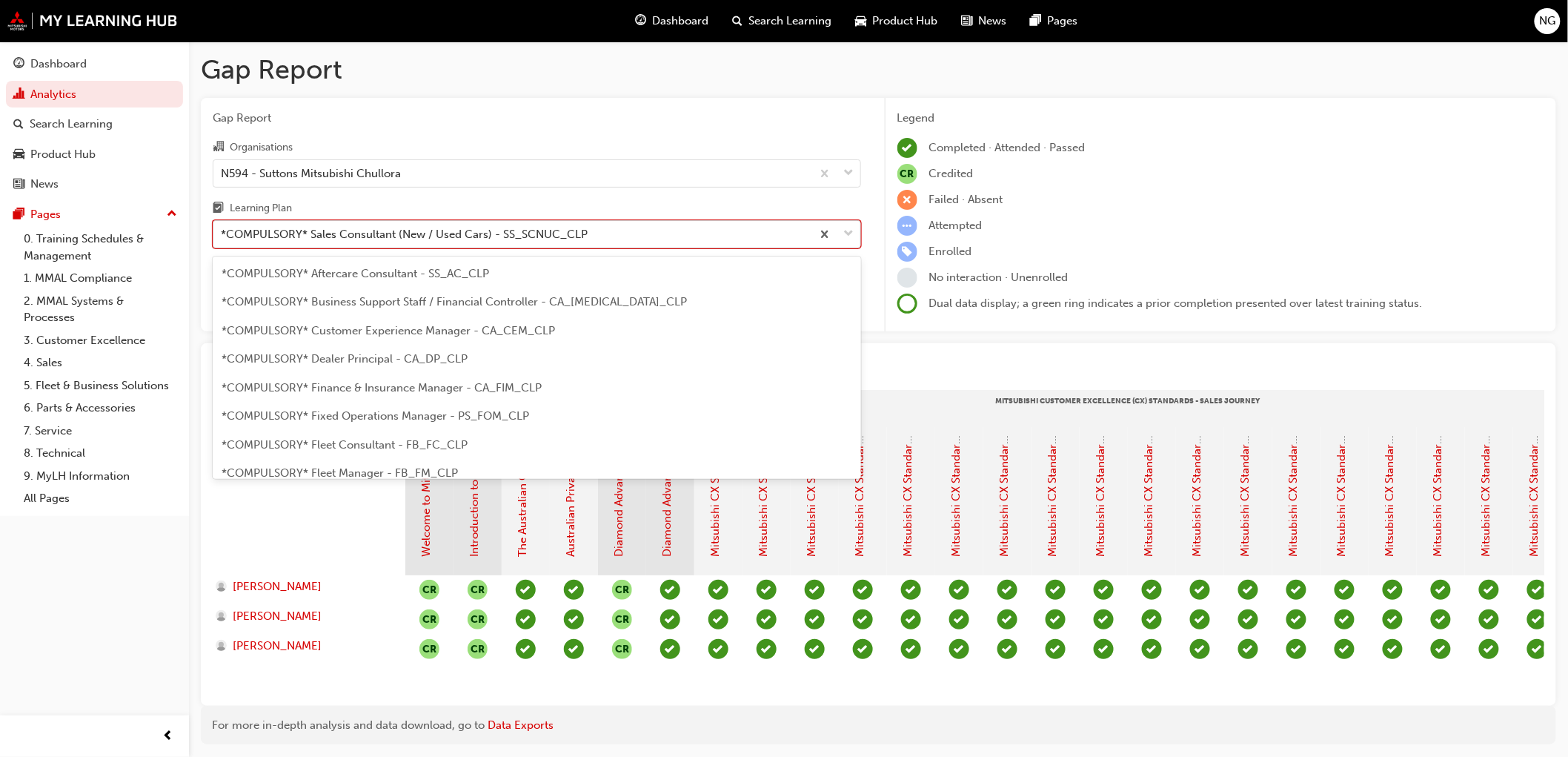
click at [351, 238] on div "*COMPULSORY* Sales Consultant (New / Used Cars) - SS_SCNUC_CLP" at bounding box center [404, 234] width 366 height 17
click at [222, 238] on input "Learning Plan option *COMPULSORY* Sales Consultant (New / Used Cars) - SS_SCNUC…" at bounding box center [222, 234] width 2 height 13
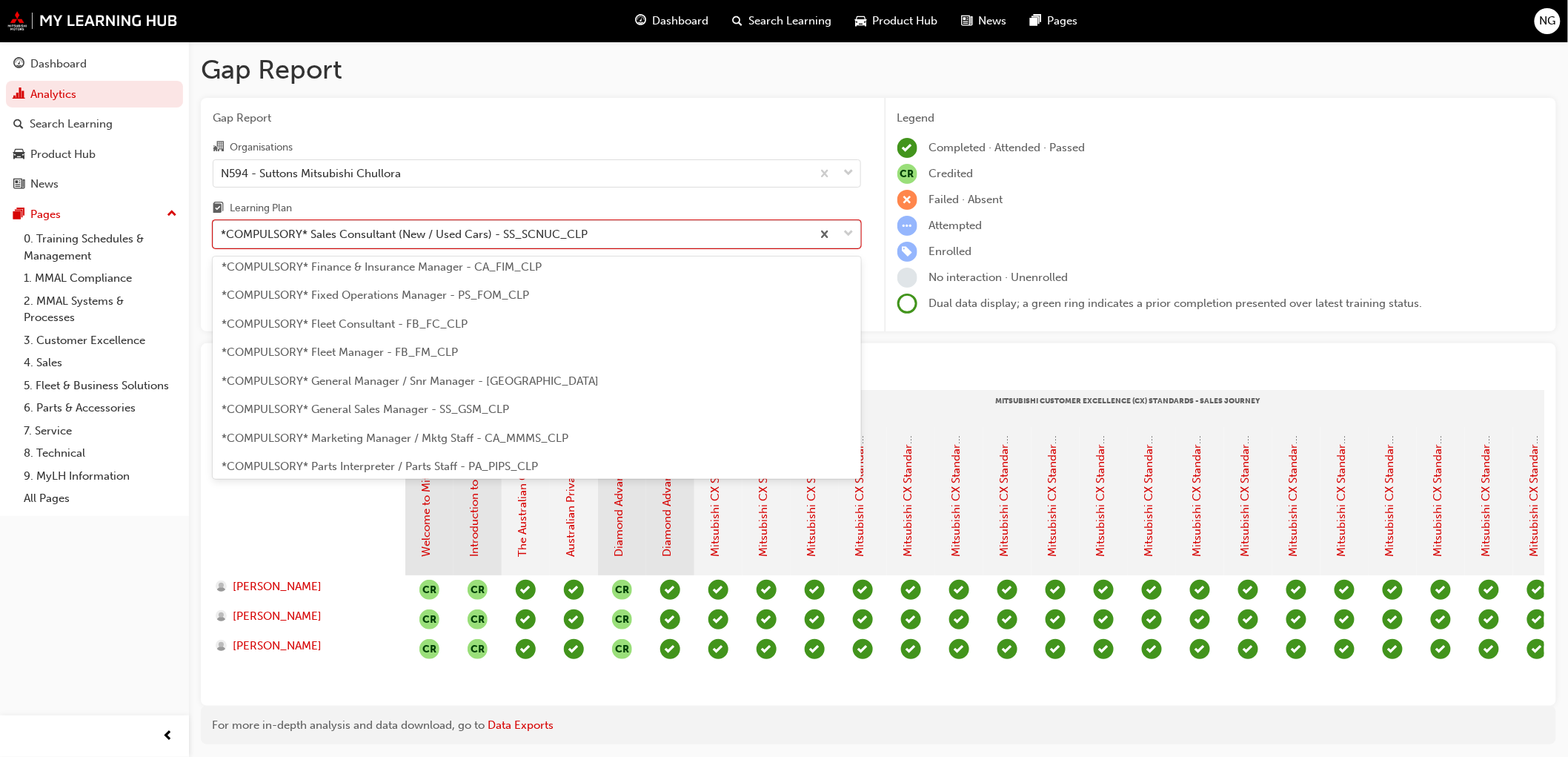
scroll to position [110, 0]
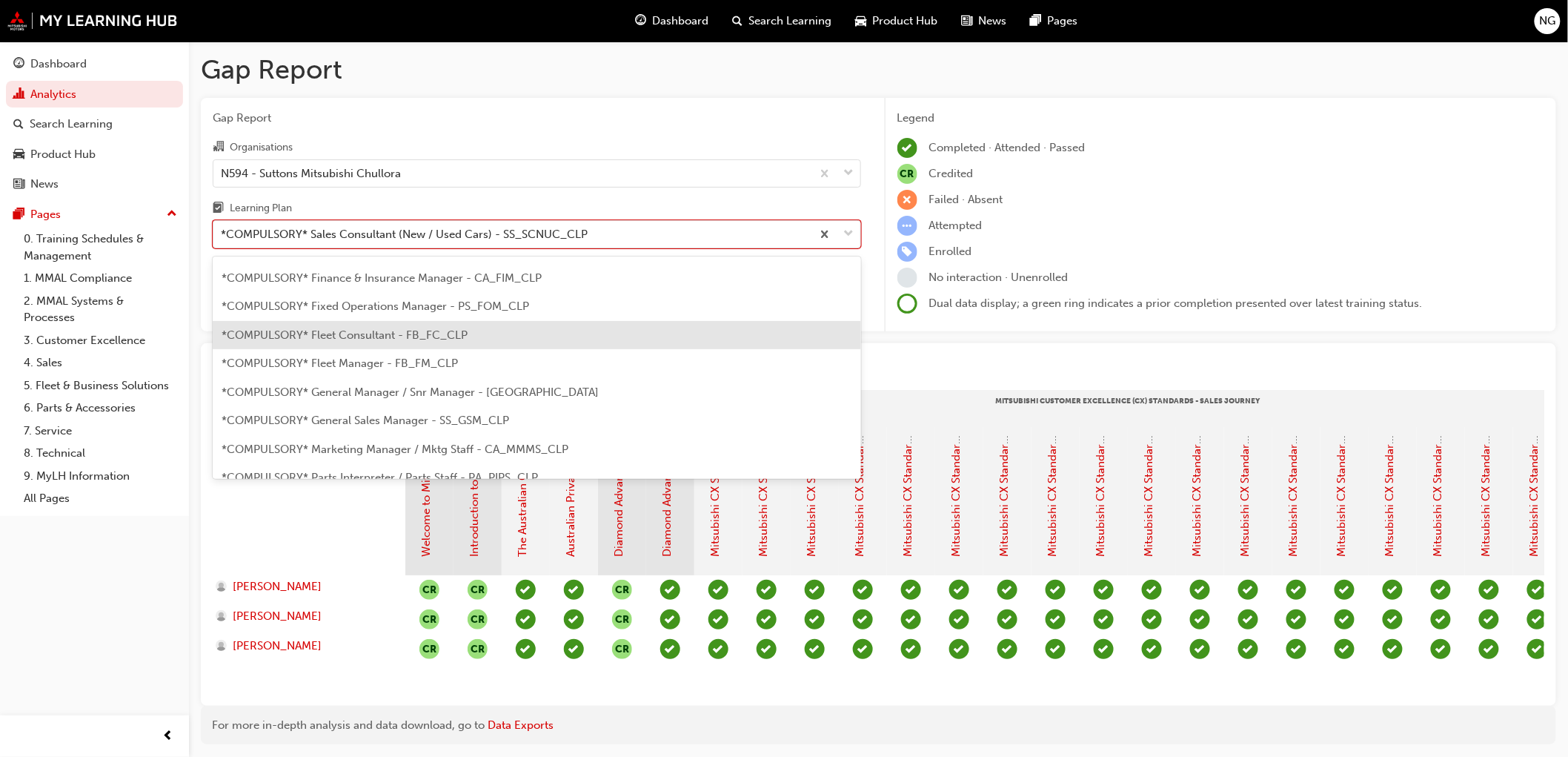
click at [413, 338] on span "*COMPULSORY* Fleet Consultant - FB_FC_CLP" at bounding box center [345, 335] width 246 height 13
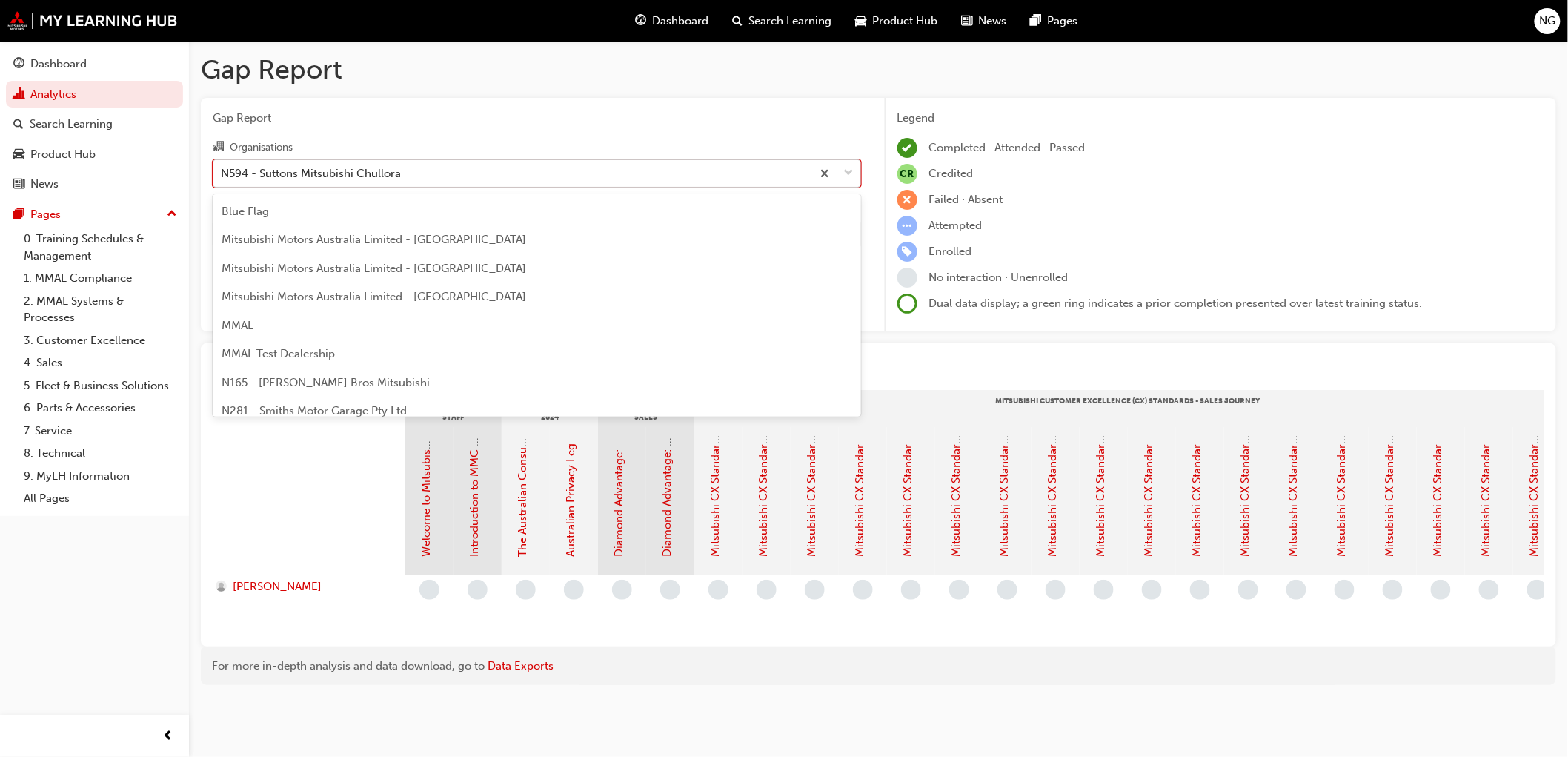
click at [350, 178] on div "N594 - Suttons Mitsubishi Chullora" at bounding box center [310, 172] width 180 height 17
click at [222, 178] on input "Organisations option N594 - Suttons Mitsubishi Chullora, selected. option N594 …" at bounding box center [222, 172] width 2 height 13
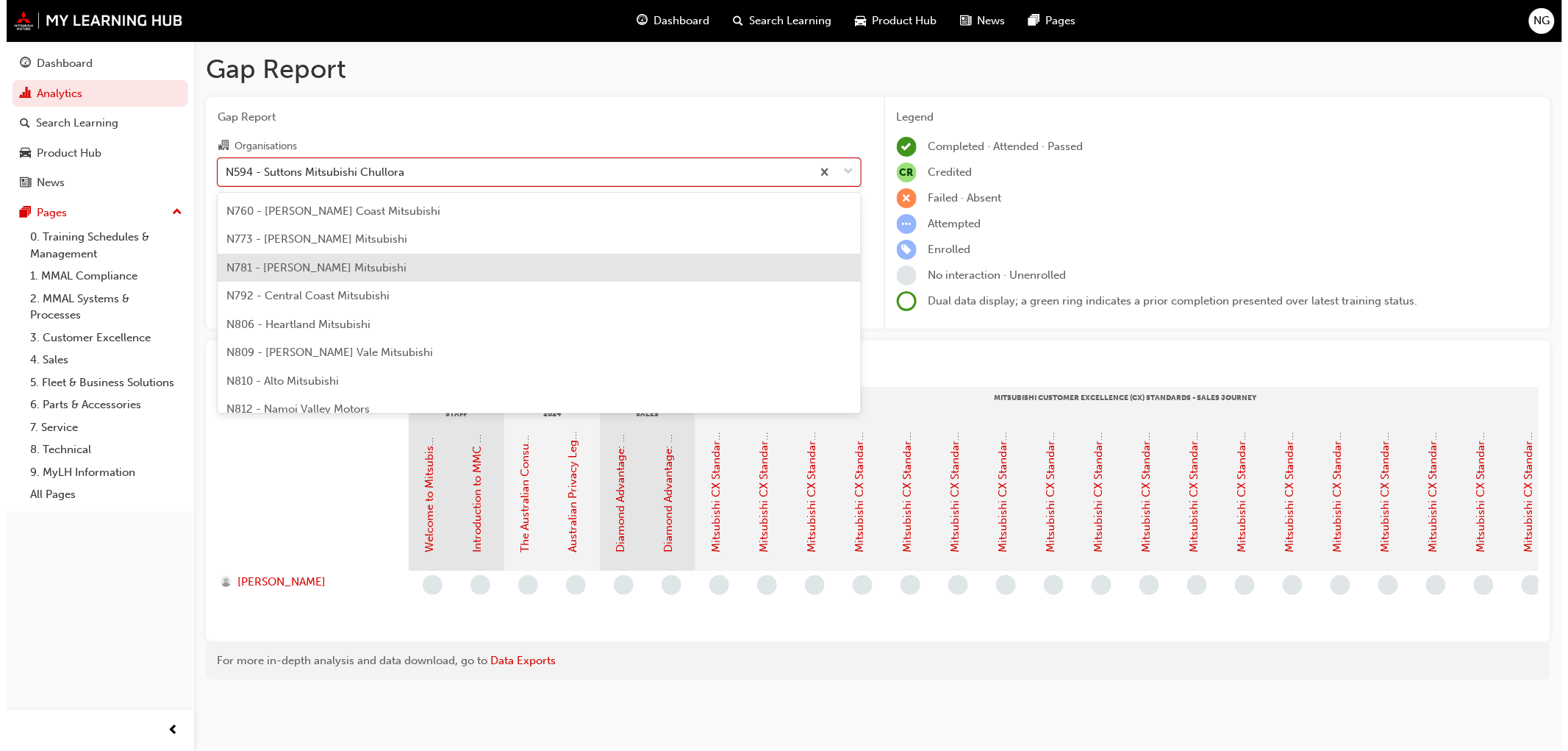
scroll to position [536, 0]
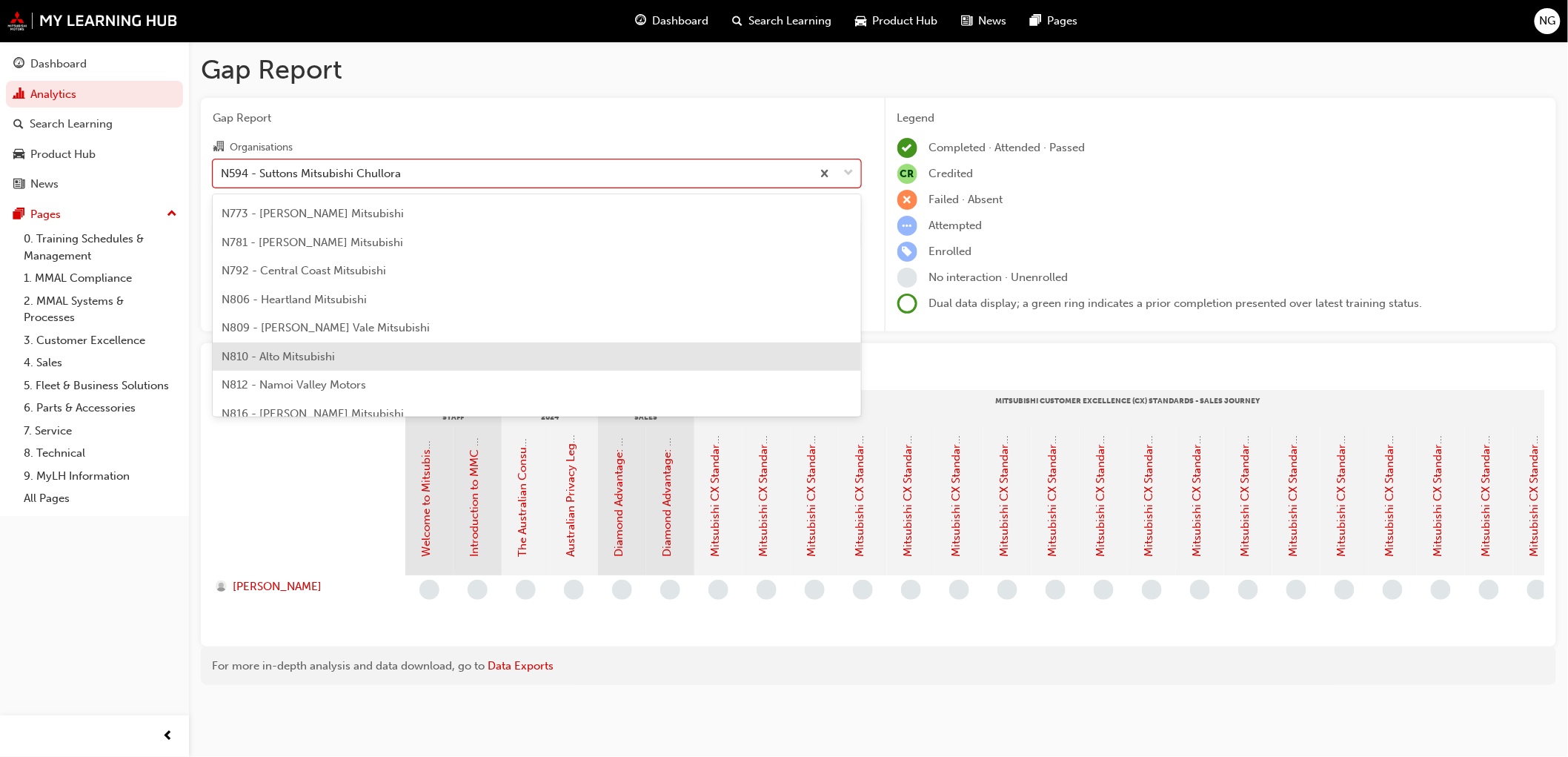
click at [282, 356] on span "N810 - Alto Mitsubishi" at bounding box center [279, 356] width 114 height 13
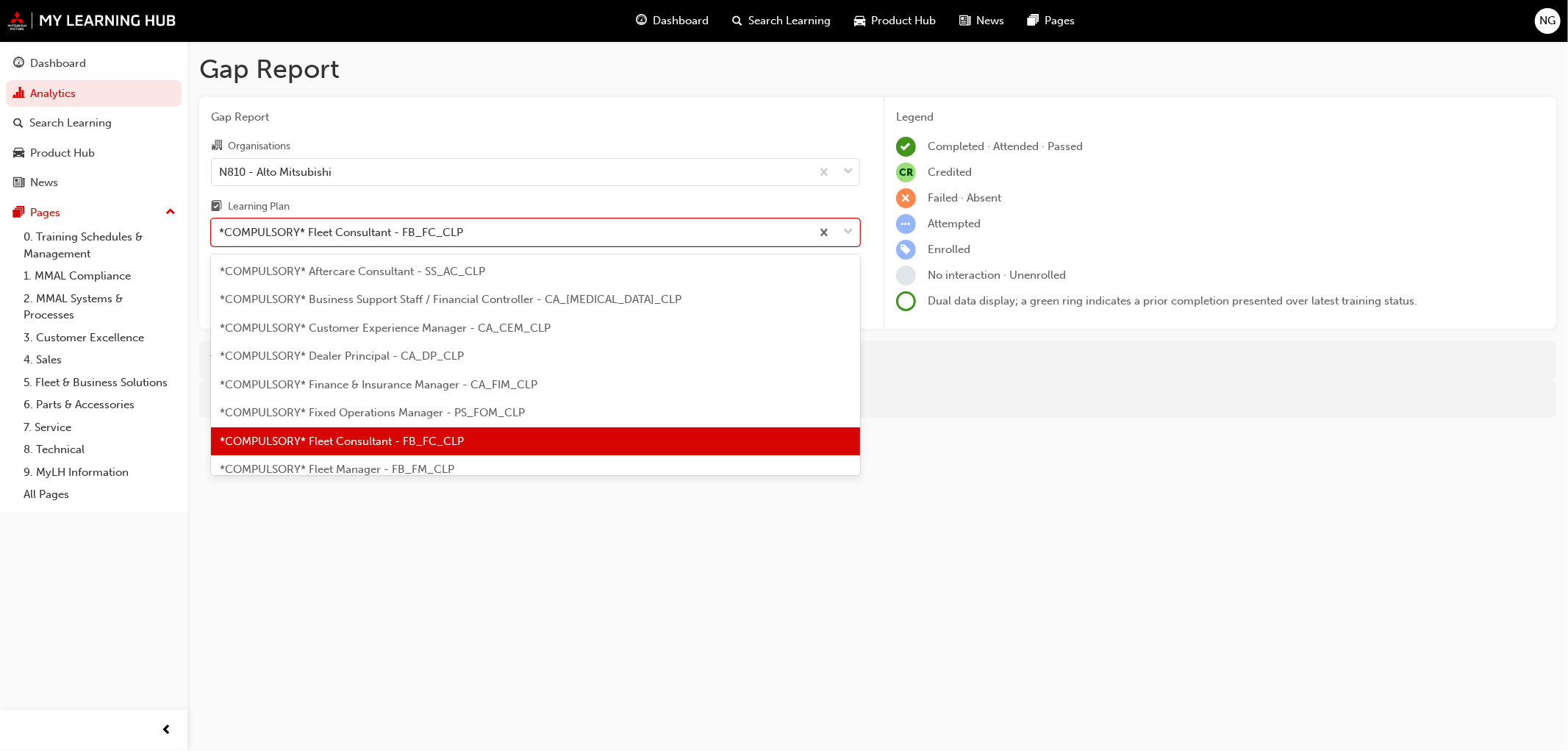
click at [312, 234] on div "*COMPULSORY* Fleet Consultant - FB_FC_CLP" at bounding box center [341, 232] width 244 height 17
click at [220, 234] on input "Learning Plan option *COMPULSORY* Fleet Consultant - FB_FC_CLP, selected. optio…" at bounding box center [220, 232] width 2 height 13
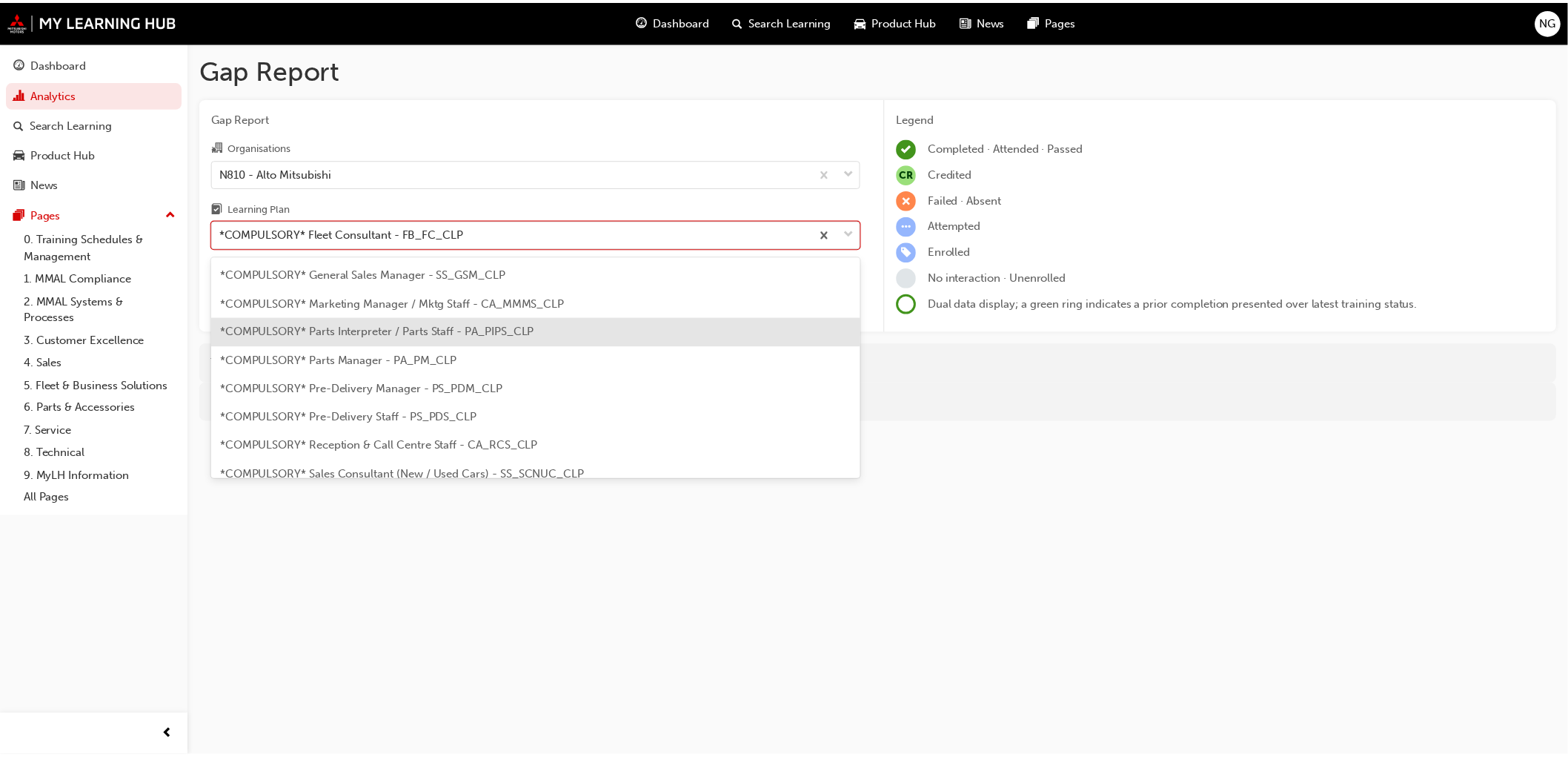
scroll to position [329, 0]
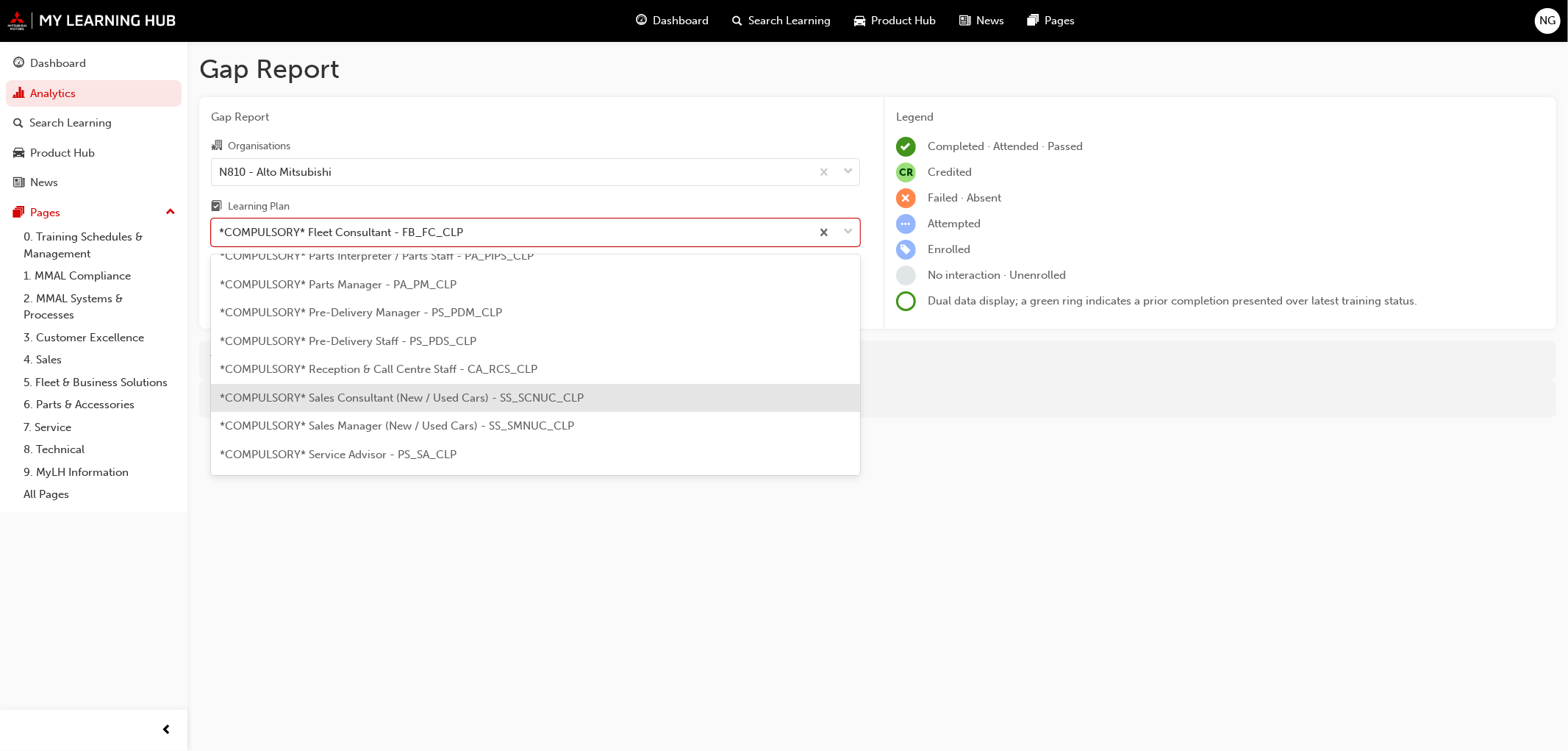
click at [292, 391] on span "*COMPULSORY* Sales Consultant (New / Used Cars) - SS_SCNUC_CLP" at bounding box center [401, 398] width 364 height 13
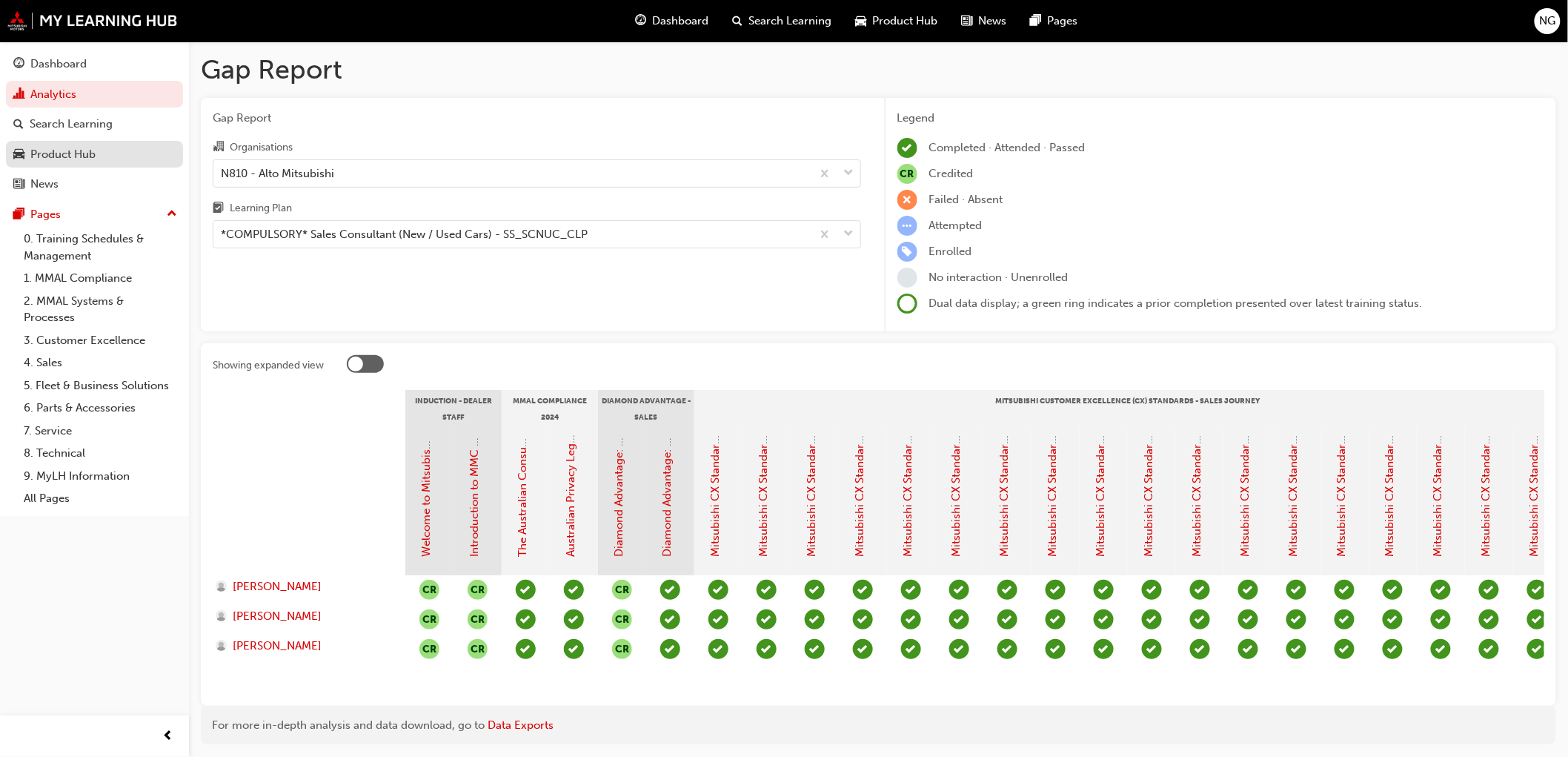
click at [58, 156] on div "Product Hub" at bounding box center [63, 155] width 65 height 17
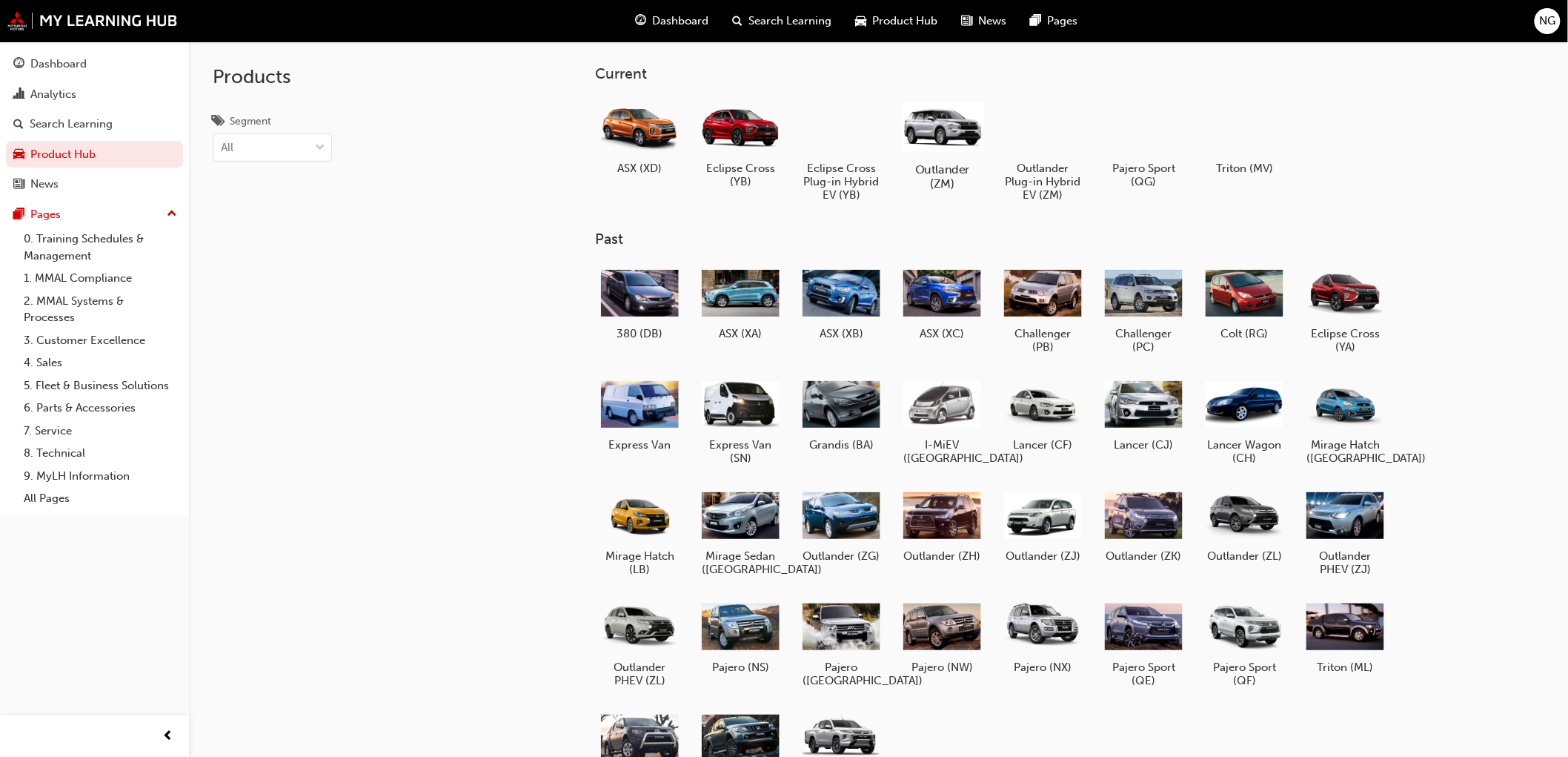
click at [930, 129] on div at bounding box center [942, 126] width 82 height 59
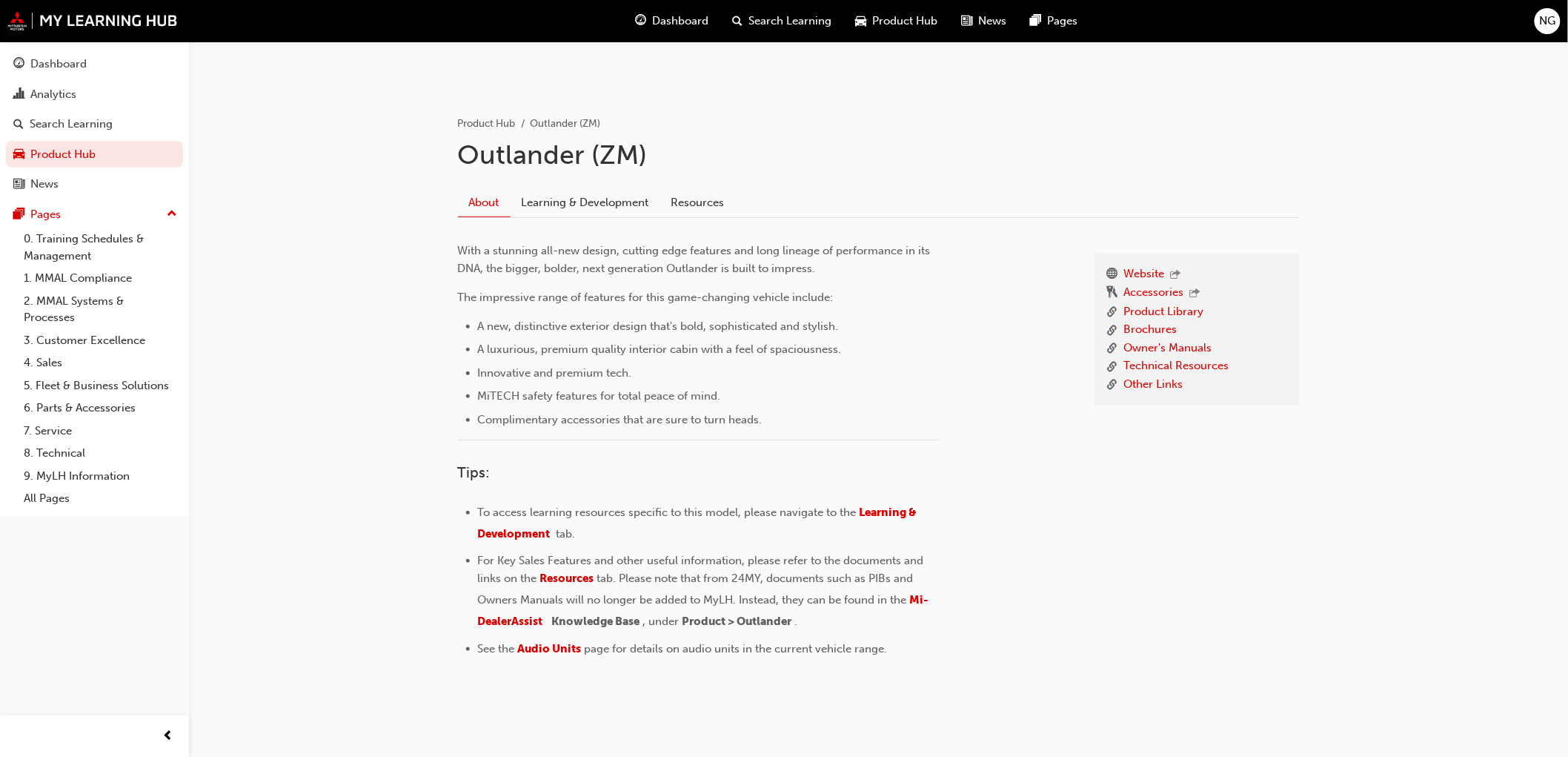
scroll to position [272, 0]
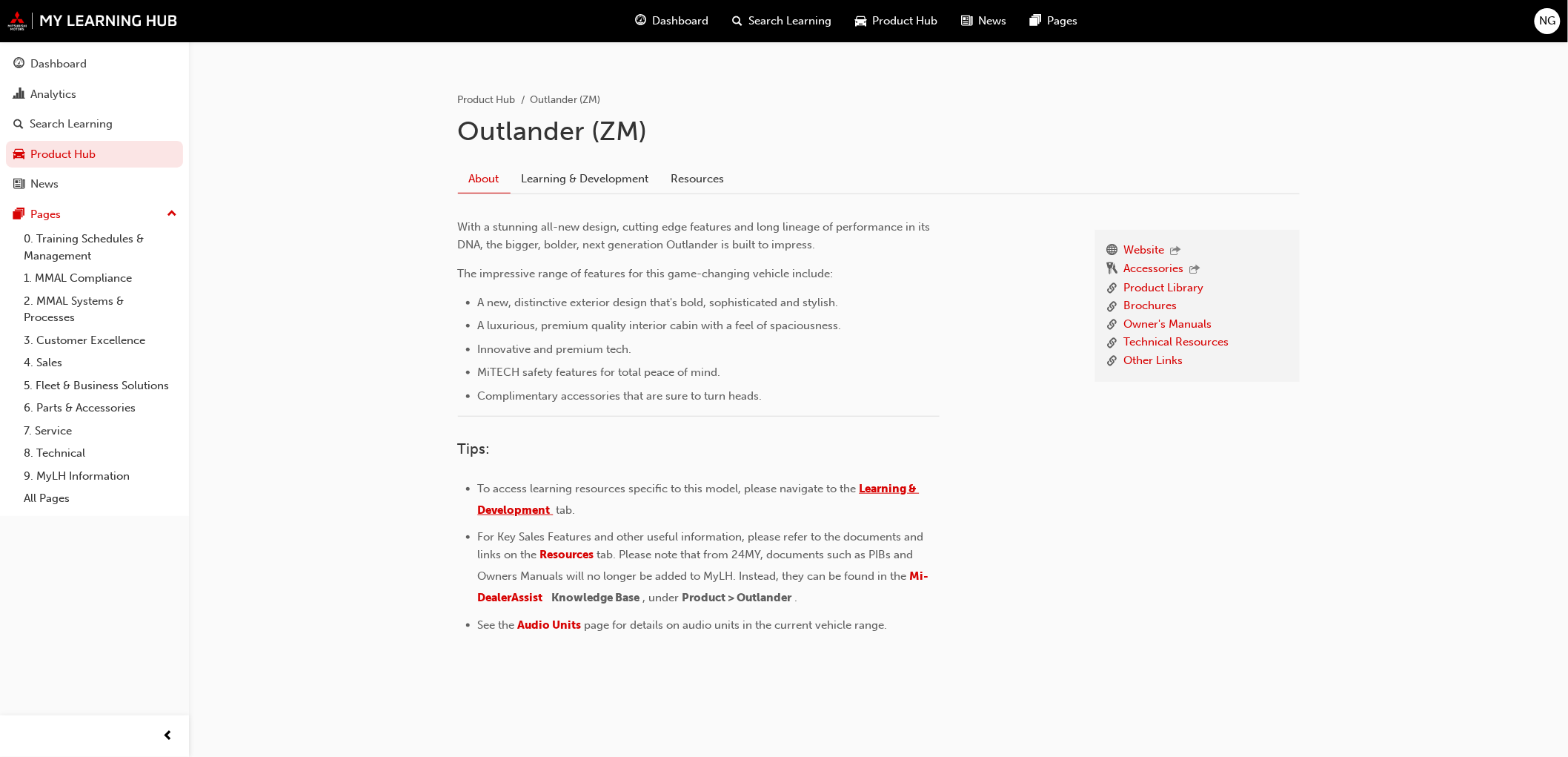
click at [883, 482] on span "Learning & Development" at bounding box center [699, 499] width 442 height 34
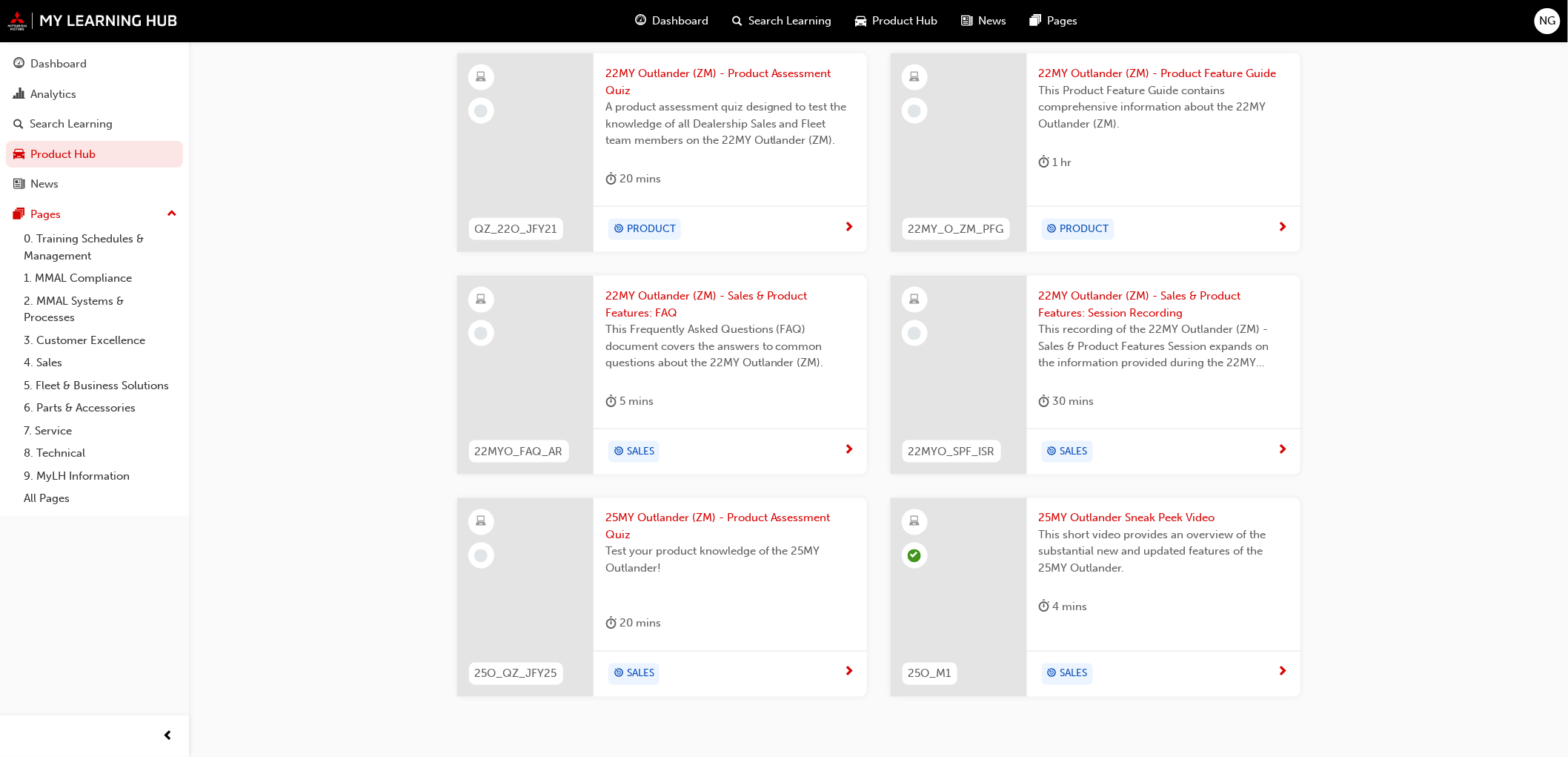
scroll to position [709, 0]
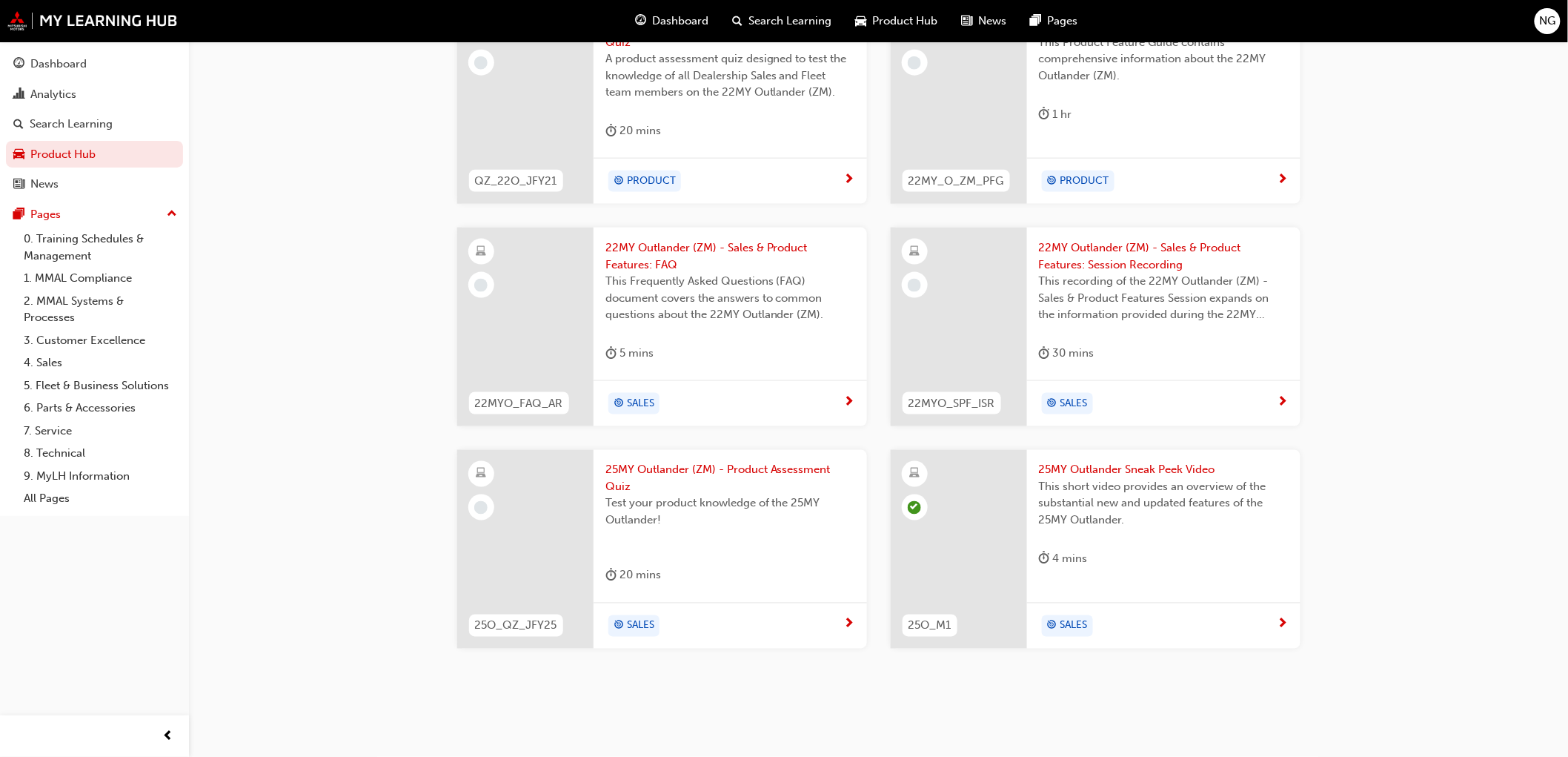
click at [1277, 623] on span "next-icon" at bounding box center [1283, 625] width 11 height 13
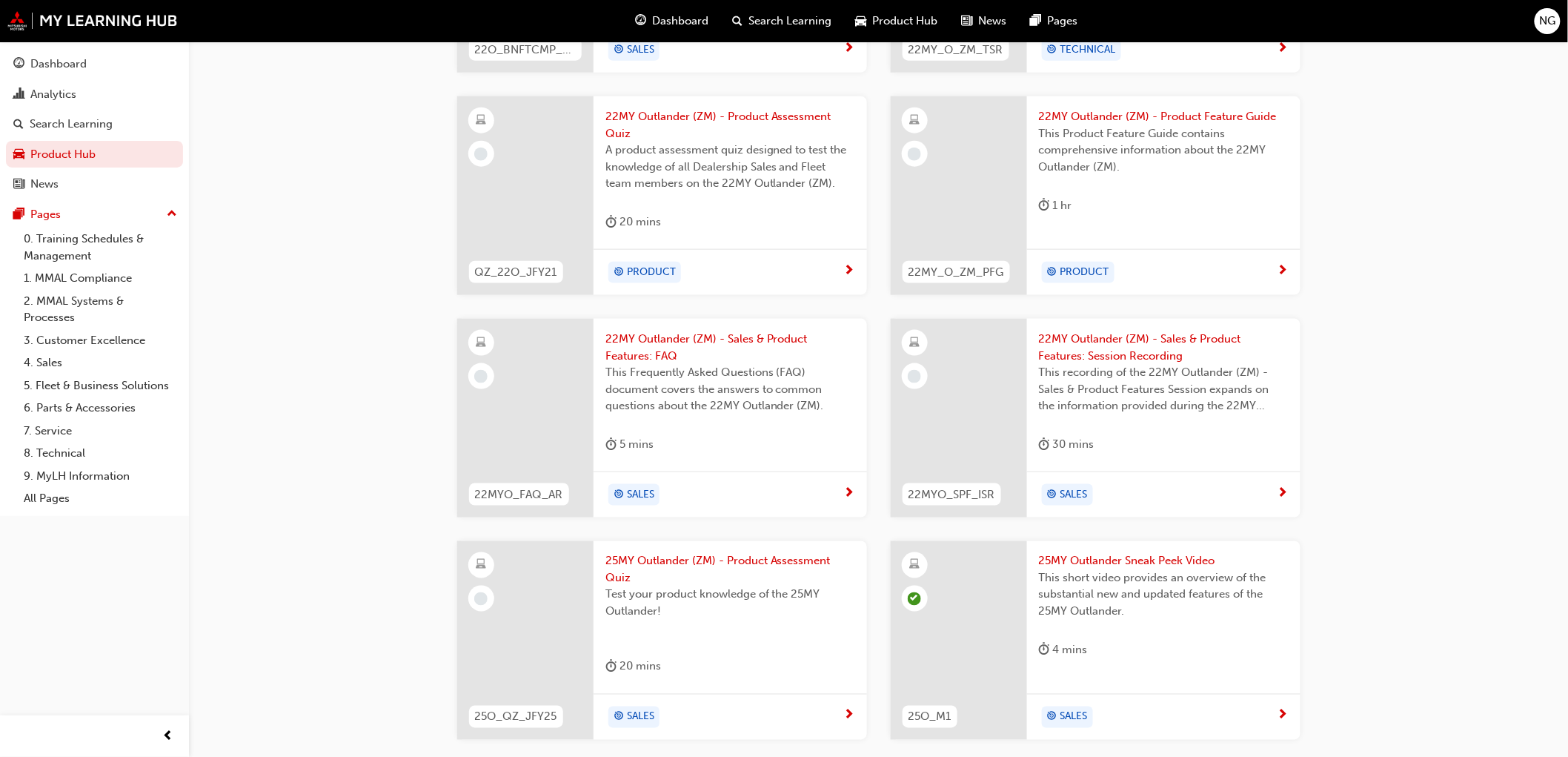
scroll to position [709, 0]
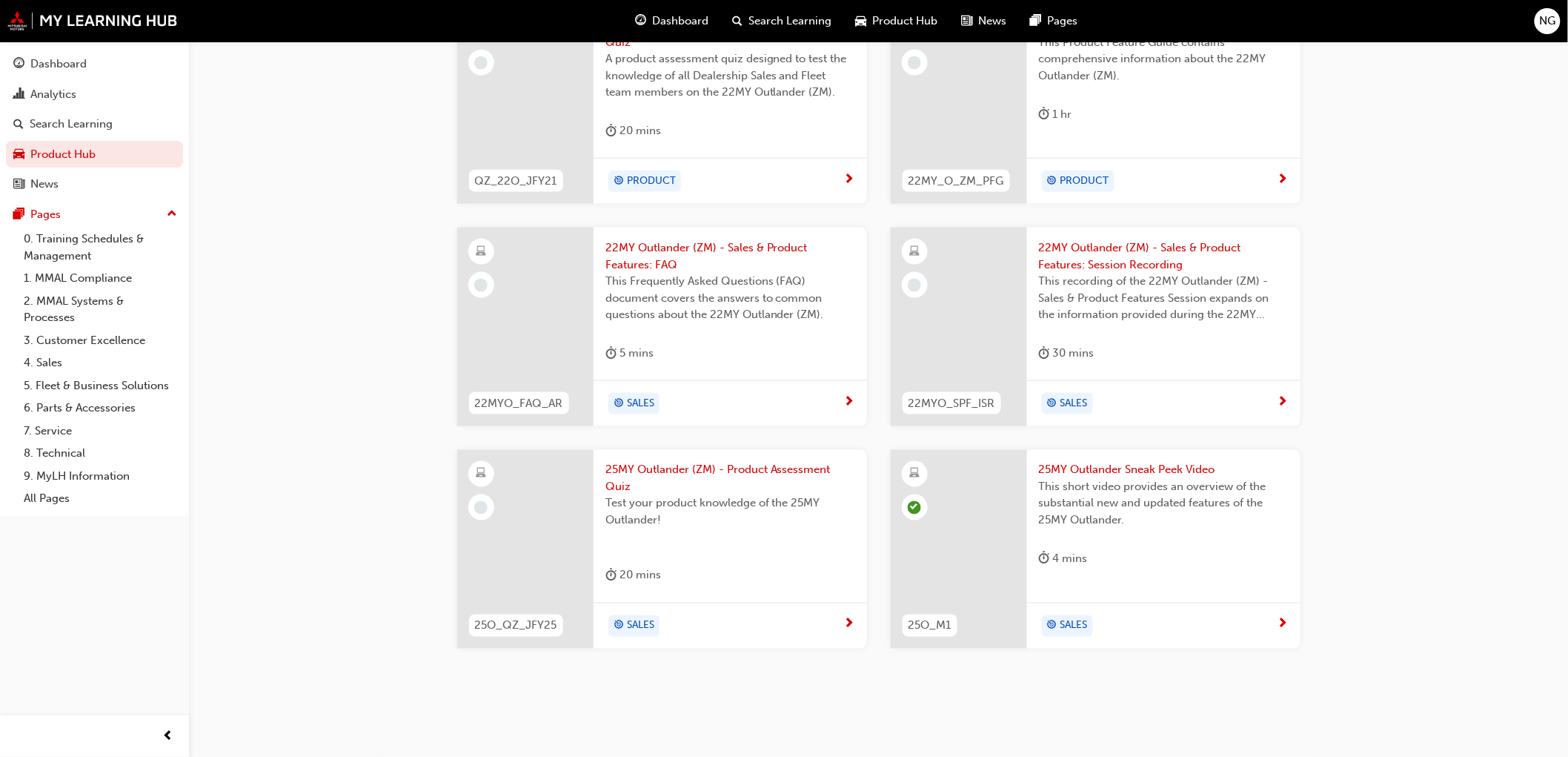
click at [708, 468] on span "25MY Outlander (ZM) - Product Assessment Quiz" at bounding box center [730, 478] width 250 height 34
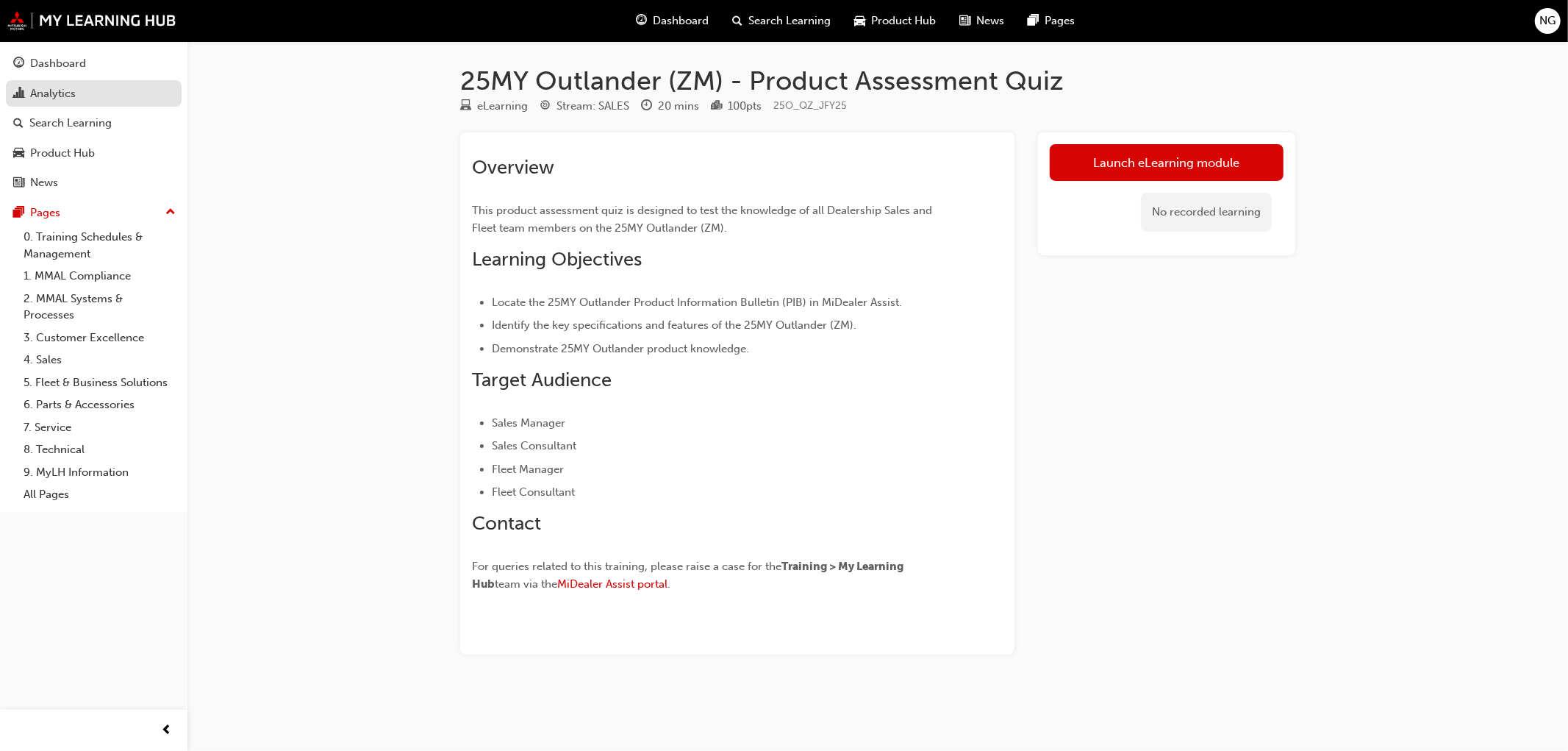
click at [56, 92] on div "Analytics" at bounding box center [53, 93] width 45 height 17
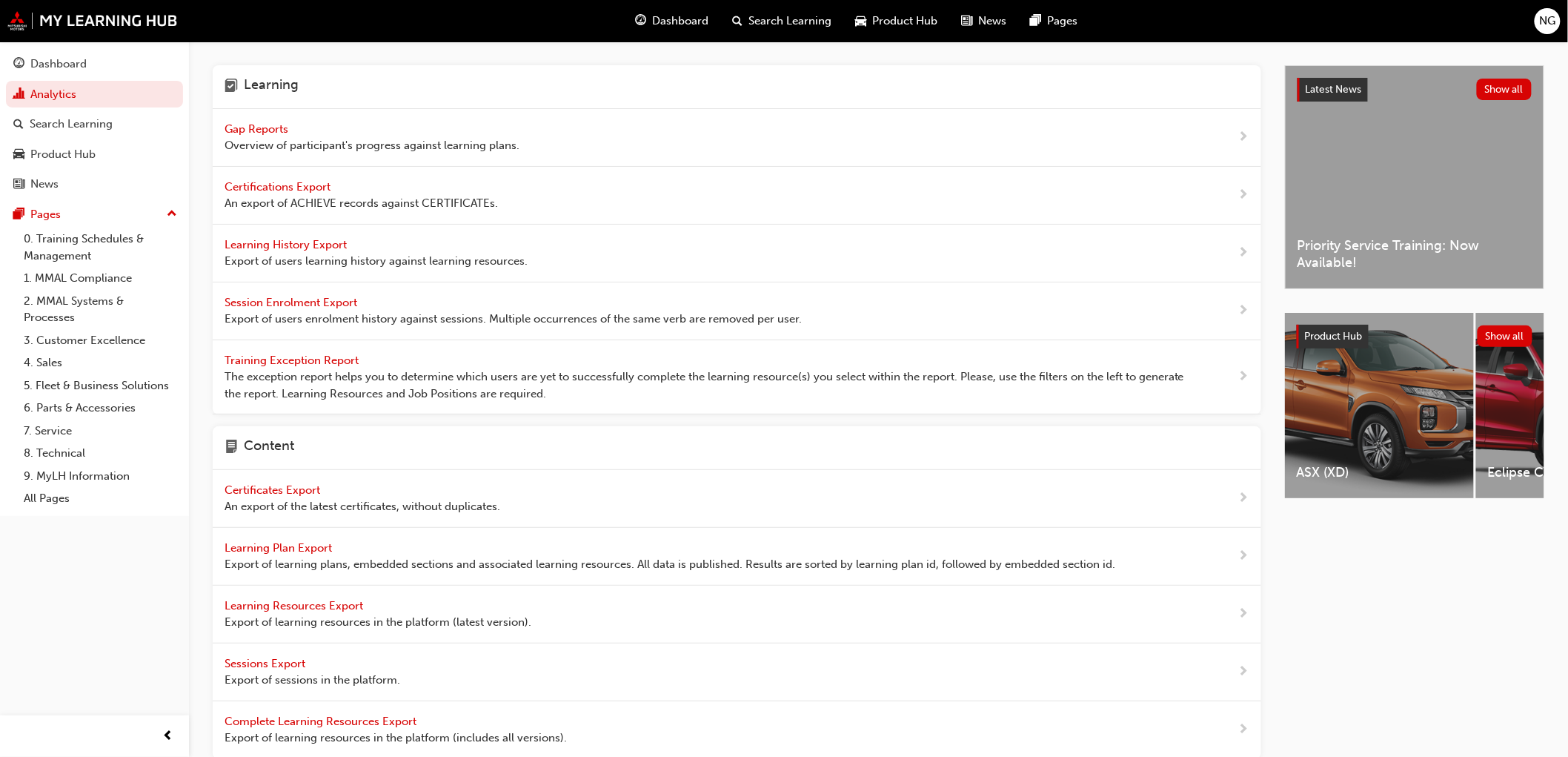
click at [283, 130] on span "Gap Reports" at bounding box center [258, 129] width 67 height 13
